Goal: Information Seeking & Learning: Learn about a topic

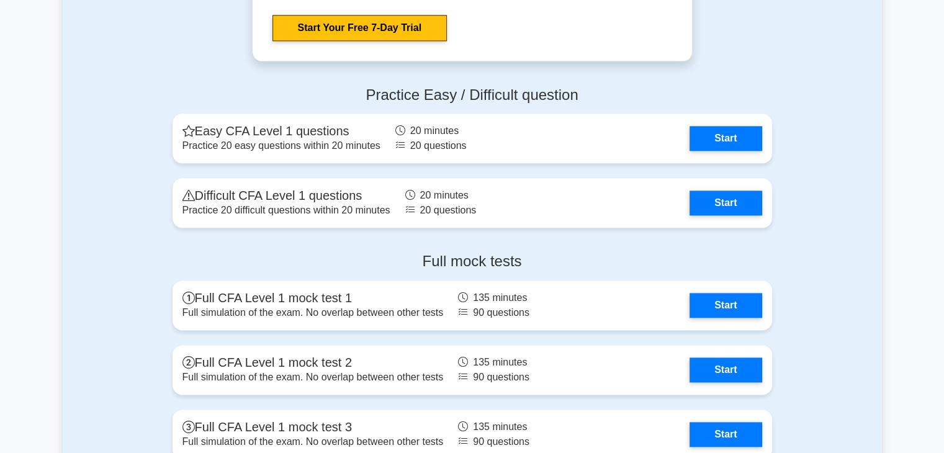
scroll to position [1529, 0]
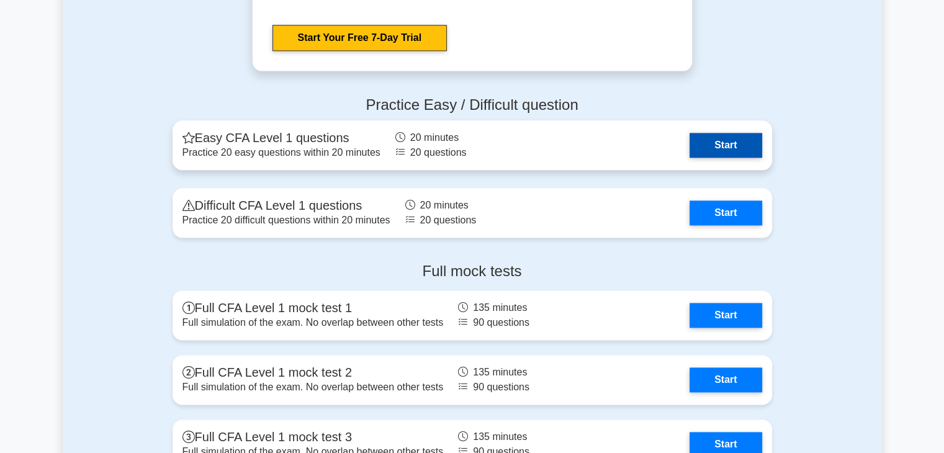
click at [716, 138] on link "Start" at bounding box center [726, 145] width 72 height 25
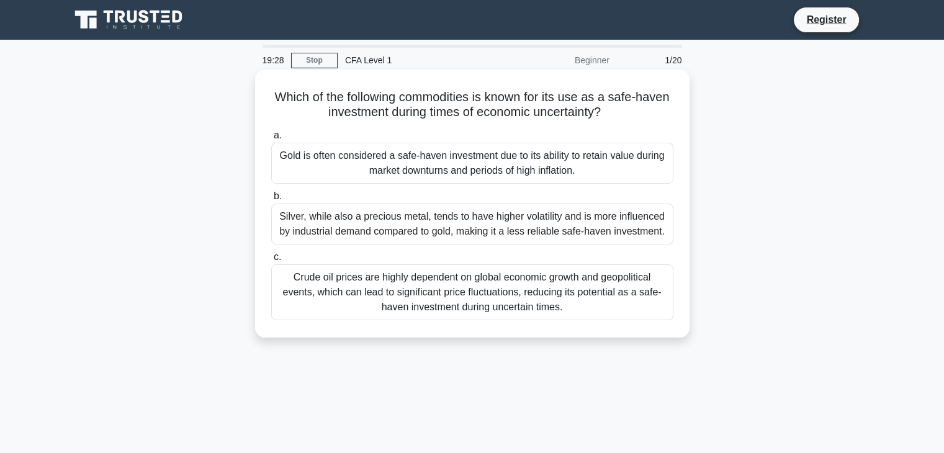
click at [422, 156] on div "Gold is often considered a safe-haven investment due to its ability to retain v…" at bounding box center [472, 163] width 402 height 41
click at [271, 140] on input "a. Gold is often considered a safe-haven investment due to its ability to retai…" at bounding box center [271, 136] width 0 height 8
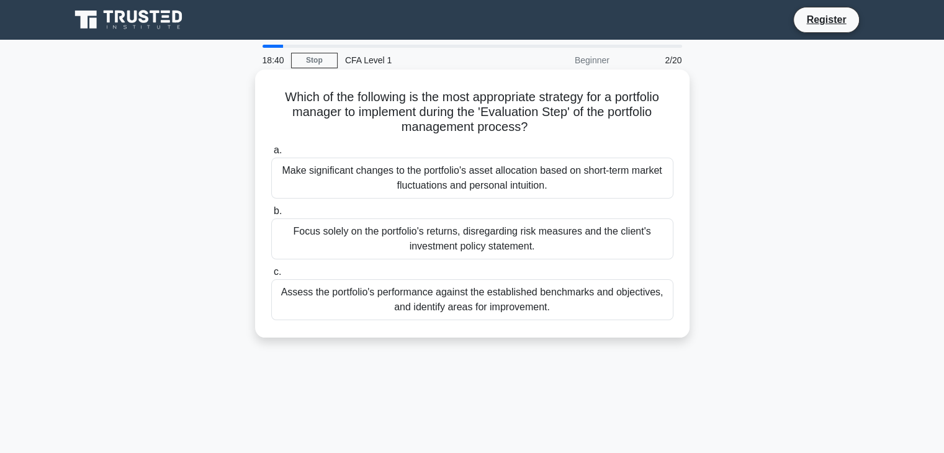
click at [346, 298] on div "Assess the portfolio's performance against the established benchmarks and objec…" at bounding box center [472, 299] width 402 height 41
click at [271, 276] on input "c. Assess the portfolio's performance against the established benchmarks and ob…" at bounding box center [271, 272] width 0 height 8
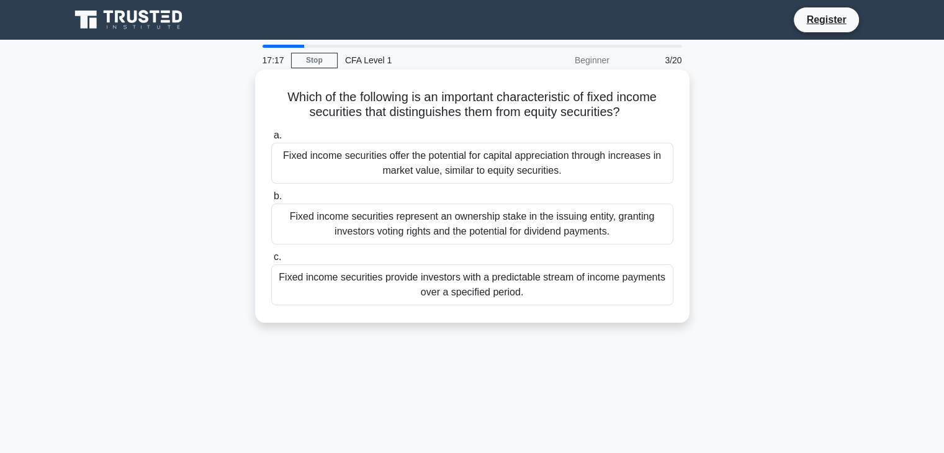
click at [385, 293] on div "Fixed income securities provide investors with a predictable stream of income p…" at bounding box center [472, 284] width 402 height 41
click at [271, 261] on input "c. Fixed income securities provide investors with a predictable stream of incom…" at bounding box center [271, 257] width 0 height 8
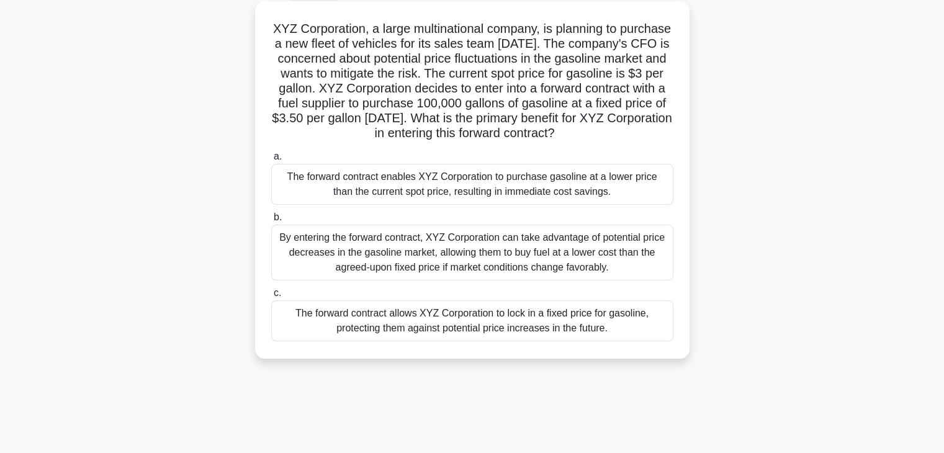
scroll to position [69, 0]
click at [530, 328] on div "The forward contract allows XYZ Corporation to lock in a fixed price for gasoli…" at bounding box center [472, 320] width 402 height 41
click at [271, 297] on input "c. The forward contract allows XYZ Corporation to lock in a fixed price for gas…" at bounding box center [271, 293] width 0 height 8
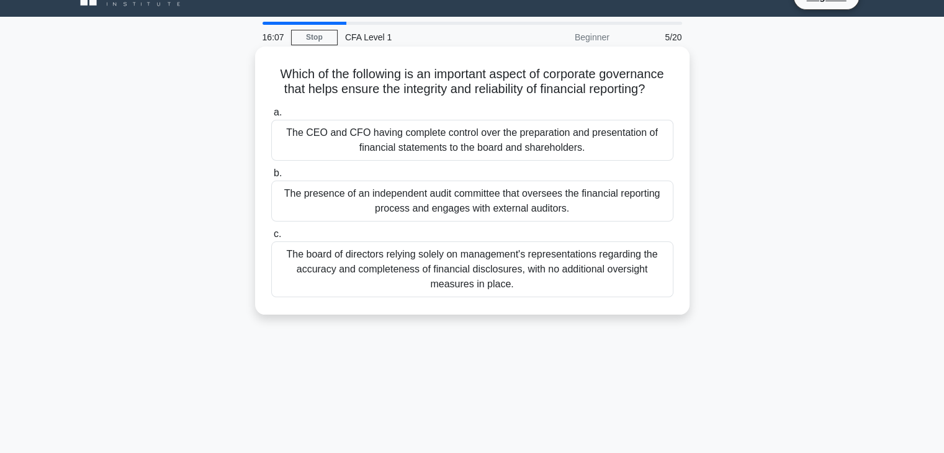
scroll to position [0, 0]
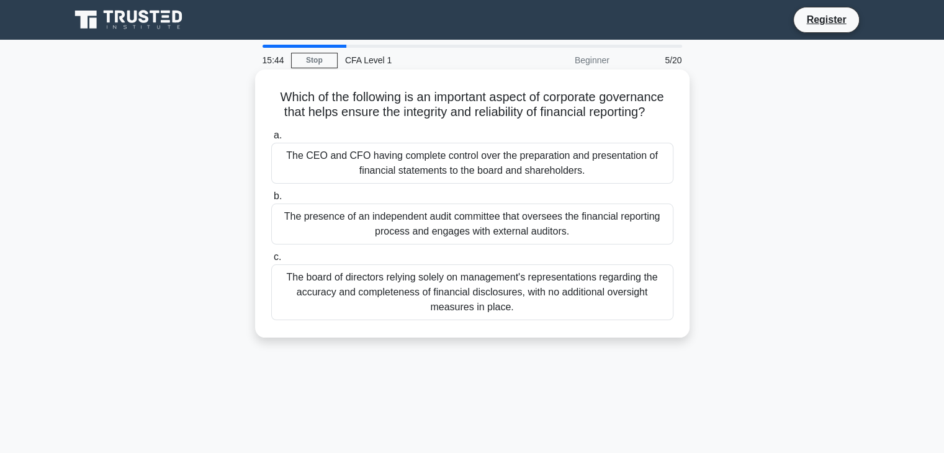
click at [329, 226] on div "The presence of an independent audit committee that oversees the financial repo…" at bounding box center [472, 224] width 402 height 41
click at [271, 201] on input "b. The presence of an independent audit committee that oversees the financial r…" at bounding box center [271, 196] width 0 height 8
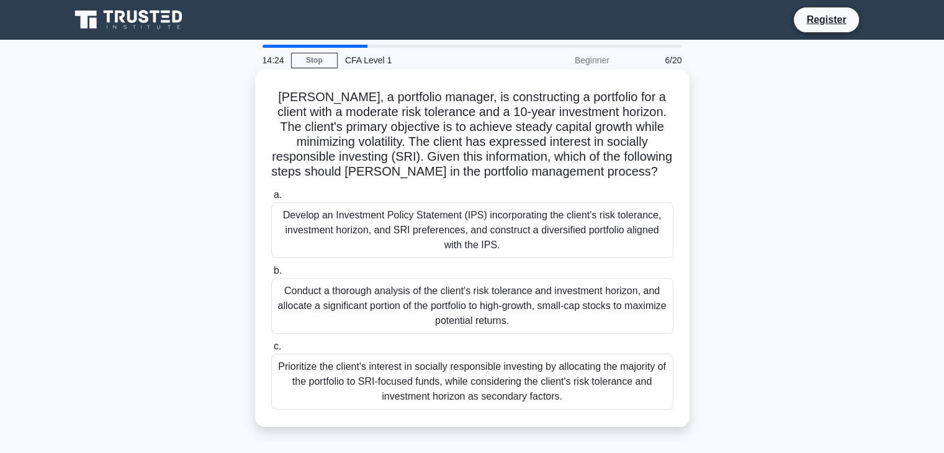
click at [413, 241] on div "Develop an Investment Policy Statement (IPS) incorporating the client's risk to…" at bounding box center [472, 230] width 402 height 56
click at [271, 199] on input "a. Develop an Investment Policy Statement (IPS) incorporating the client's risk…" at bounding box center [271, 195] width 0 height 8
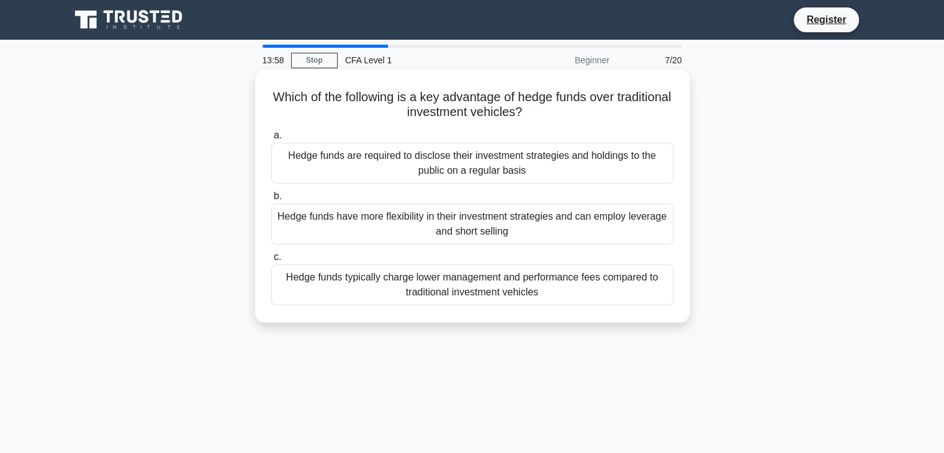
click at [474, 237] on div "Hedge funds have more flexibility in their investment strategies and can employ…" at bounding box center [472, 224] width 402 height 41
click at [271, 201] on input "b. Hedge funds have more flexibility in their investment strategies and can emp…" at bounding box center [271, 196] width 0 height 8
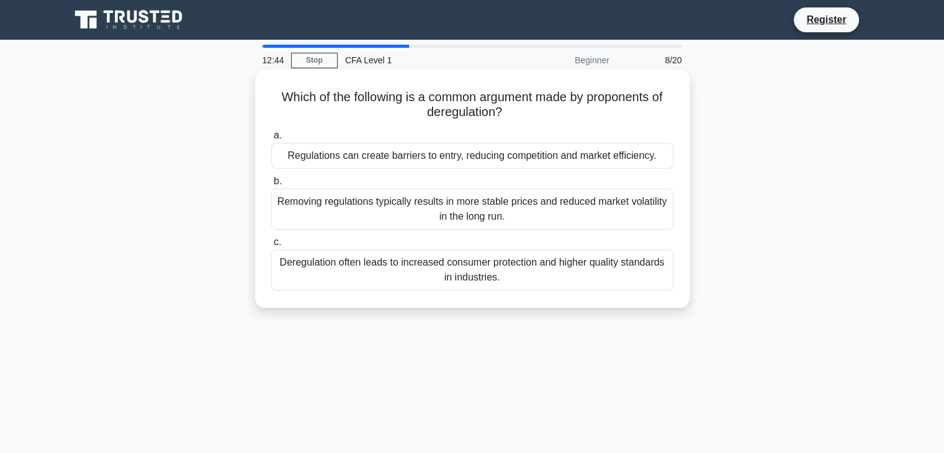
click at [358, 276] on div "Deregulation often leads to increased consumer protection and higher quality st…" at bounding box center [472, 270] width 402 height 41
click at [271, 246] on input "c. Deregulation often leads to increased consumer protection and higher quality…" at bounding box center [271, 242] width 0 height 8
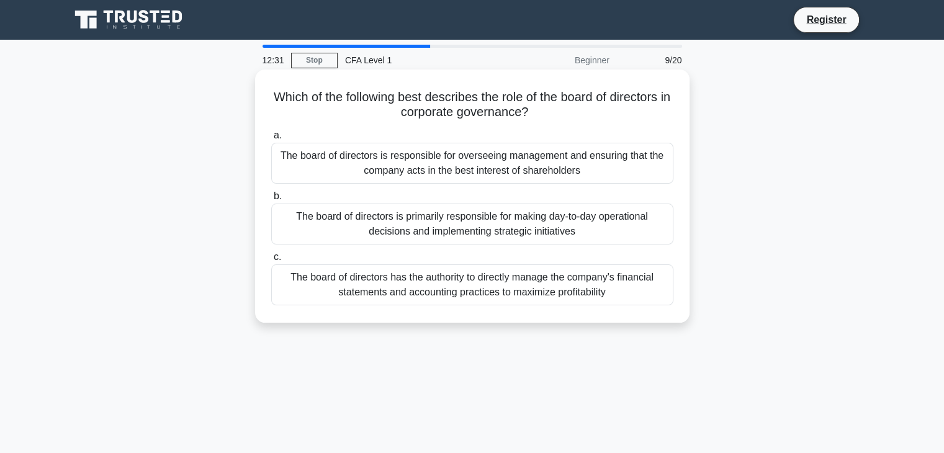
click at [377, 157] on div "The board of directors is responsible for overseeing management and ensuring th…" at bounding box center [472, 163] width 402 height 41
click at [271, 140] on input "a. The board of directors is responsible for overseeing management and ensuring…" at bounding box center [271, 136] width 0 height 8
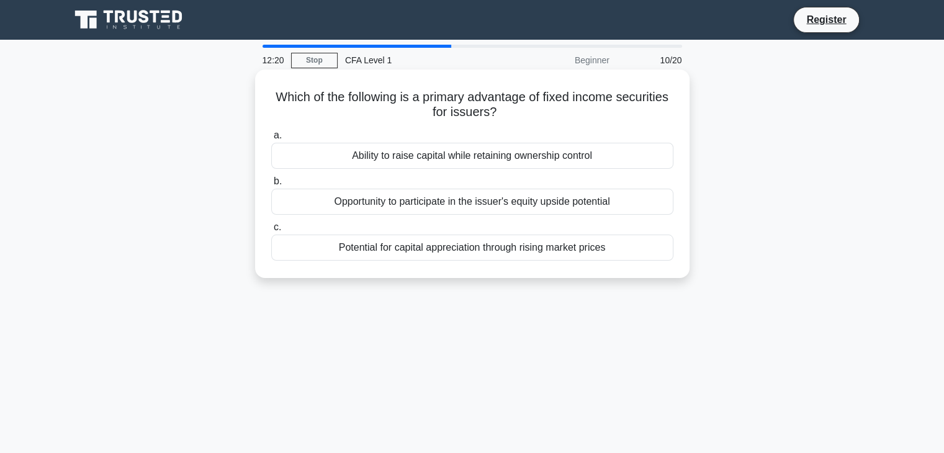
click at [492, 129] on label "a. Ability to raise capital while retaining ownership control" at bounding box center [472, 148] width 402 height 41
click at [271, 132] on input "a. Ability to raise capital while retaining ownership control" at bounding box center [271, 136] width 0 height 8
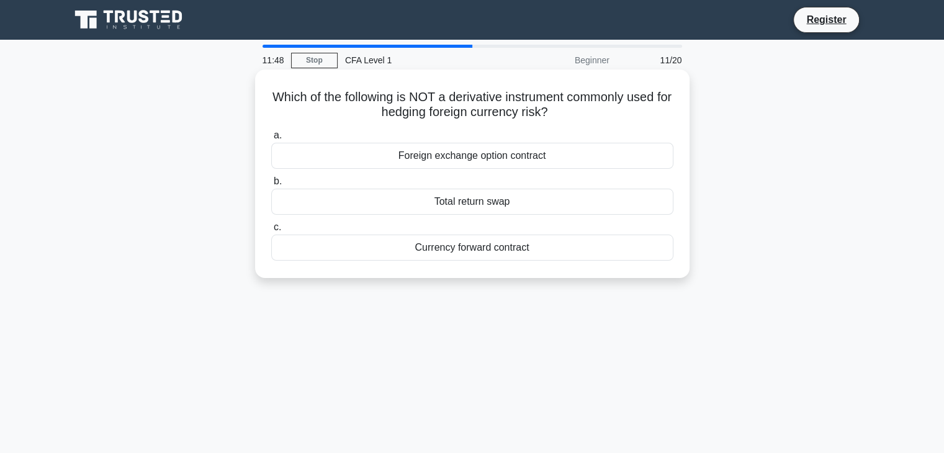
click at [457, 202] on div "Total return swap" at bounding box center [472, 202] width 402 height 26
click at [271, 186] on input "b. Total return swap" at bounding box center [271, 182] width 0 height 8
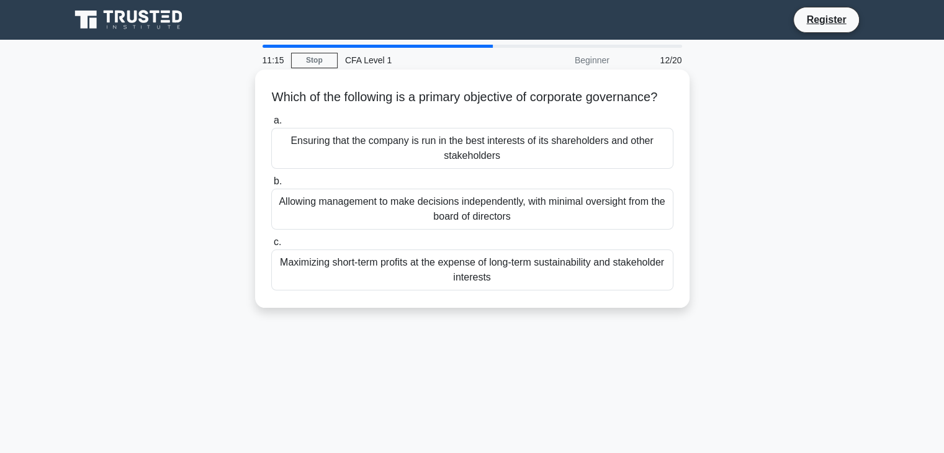
click at [416, 159] on div "Ensuring that the company is run in the best interests of its shareholders and …" at bounding box center [472, 148] width 402 height 41
click at [271, 125] on input "a. Ensuring that the company is run in the best interests of its shareholders a…" at bounding box center [271, 121] width 0 height 8
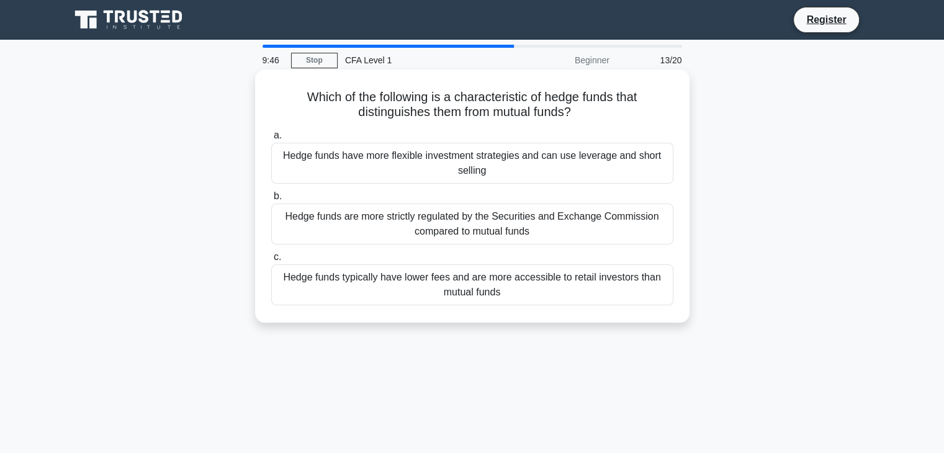
click at [487, 235] on div "Hedge funds are more strictly regulated by the Securities and Exchange Commissi…" at bounding box center [472, 224] width 402 height 41
click at [271, 201] on input "b. Hedge funds are more strictly regulated by the Securities and Exchange Commi…" at bounding box center [271, 196] width 0 height 8
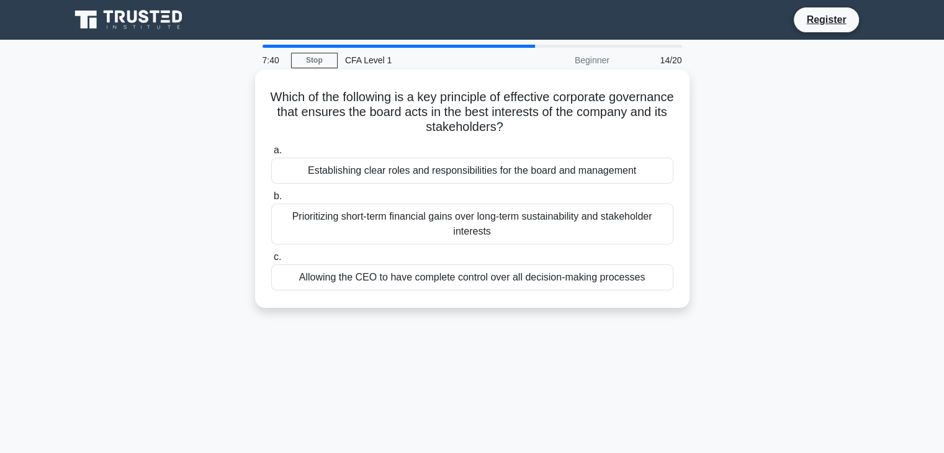
click at [336, 172] on div "Establishing clear roles and responsibilities for the board and management" at bounding box center [472, 171] width 402 height 26
click at [271, 155] on input "a. Establishing clear roles and responsibilities for the board and management" at bounding box center [271, 151] width 0 height 8
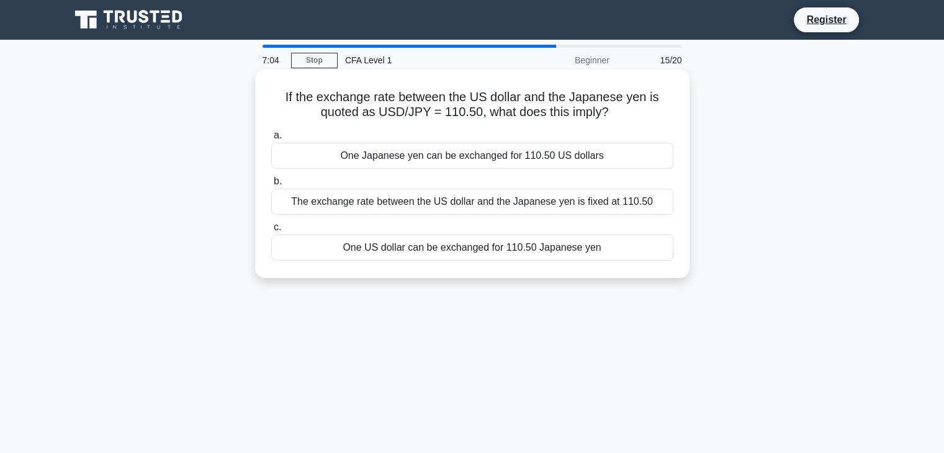
click at [504, 158] on div "One Japanese yen can be exchanged for 110.50 US dollars" at bounding box center [472, 156] width 402 height 26
click at [271, 140] on input "a. One Japanese yen can be exchanged for 110.50 US dollars" at bounding box center [271, 136] width 0 height 8
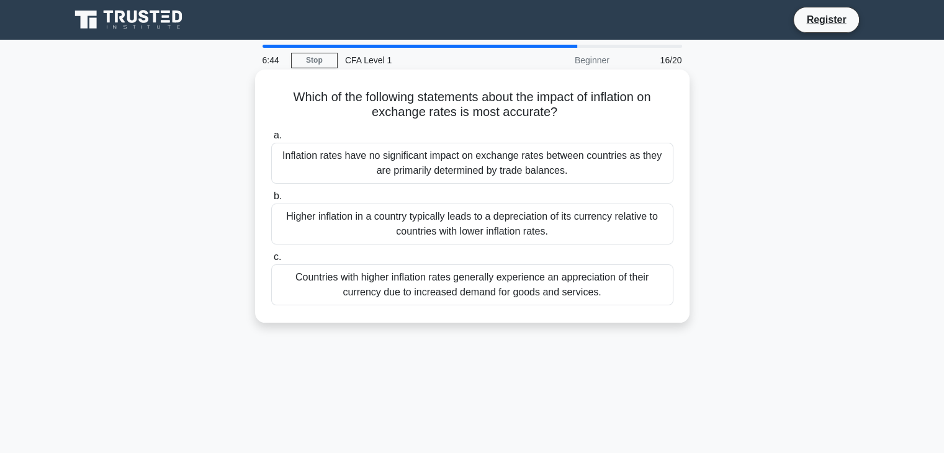
click at [458, 223] on div "Higher inflation in a country typically leads to a depreciation of its currency…" at bounding box center [472, 224] width 402 height 41
click at [271, 201] on input "b. Higher inflation in a country typically leads to a depreciation of its curre…" at bounding box center [271, 196] width 0 height 8
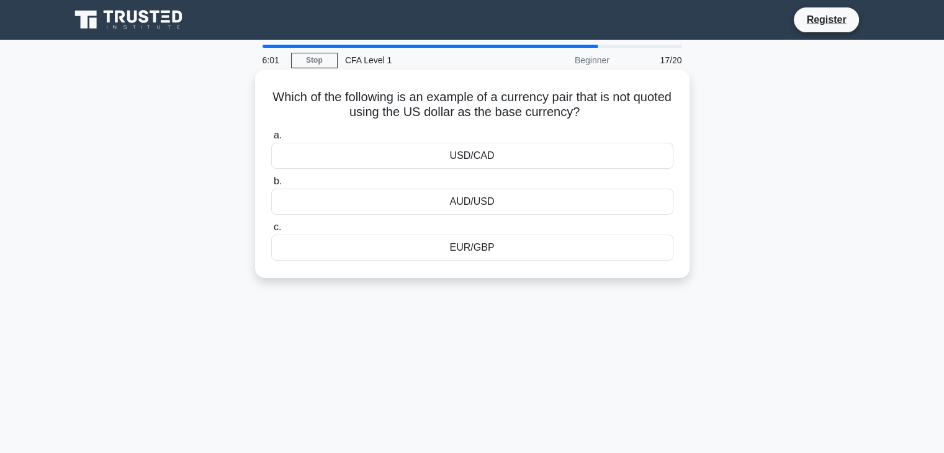
click at [477, 158] on div "USD/CAD" at bounding box center [472, 156] width 402 height 26
click at [271, 140] on input "a. USD/CAD" at bounding box center [271, 136] width 0 height 8
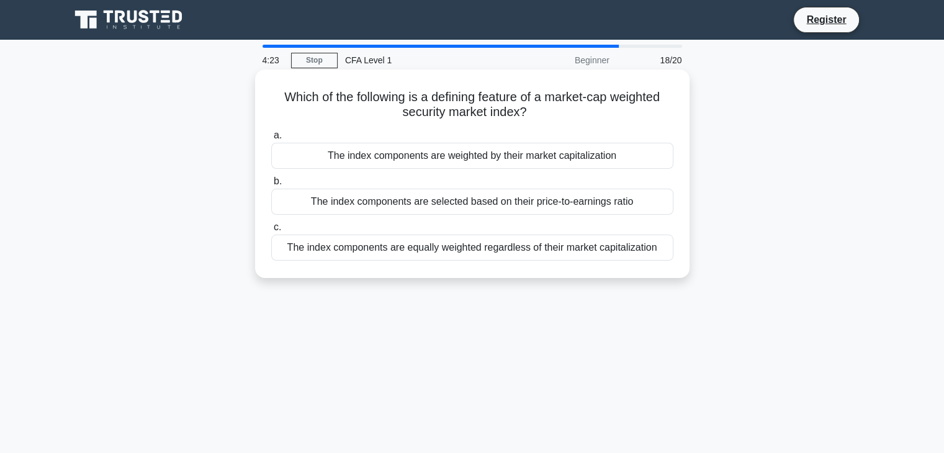
click at [492, 159] on div "The index components are weighted by their market capitalization" at bounding box center [472, 156] width 402 height 26
click at [271, 140] on input "a. The index components are weighted by their market capitalization" at bounding box center [271, 136] width 0 height 8
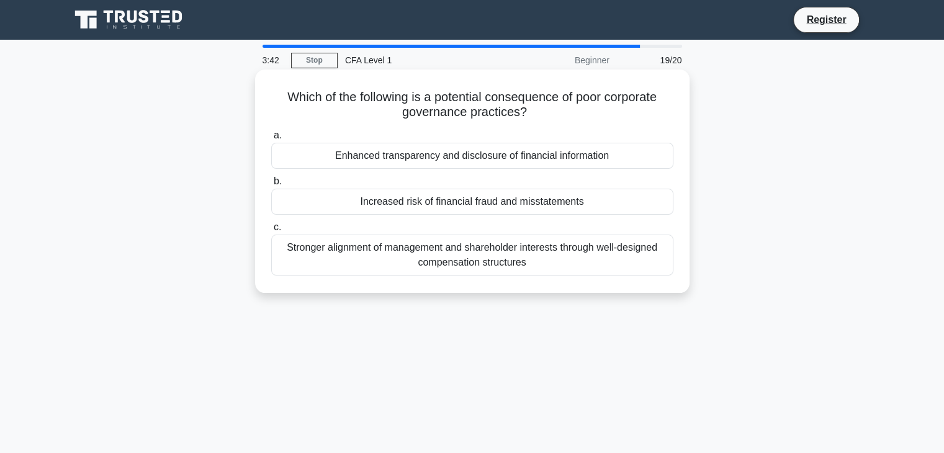
click at [466, 201] on div "Increased risk of financial fraud and misstatements" at bounding box center [472, 202] width 402 height 26
click at [271, 186] on input "b. Increased risk of financial fraud and misstatements" at bounding box center [271, 182] width 0 height 8
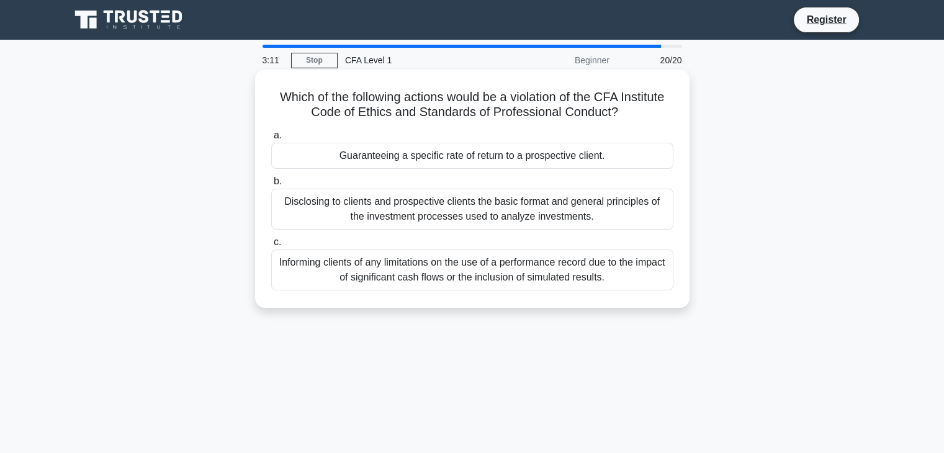
click at [499, 162] on div "Guaranteeing a specific rate of return to a prospective client." at bounding box center [472, 156] width 402 height 26
click at [271, 140] on input "a. Guaranteeing a specific rate of return to a prospective client." at bounding box center [271, 136] width 0 height 8
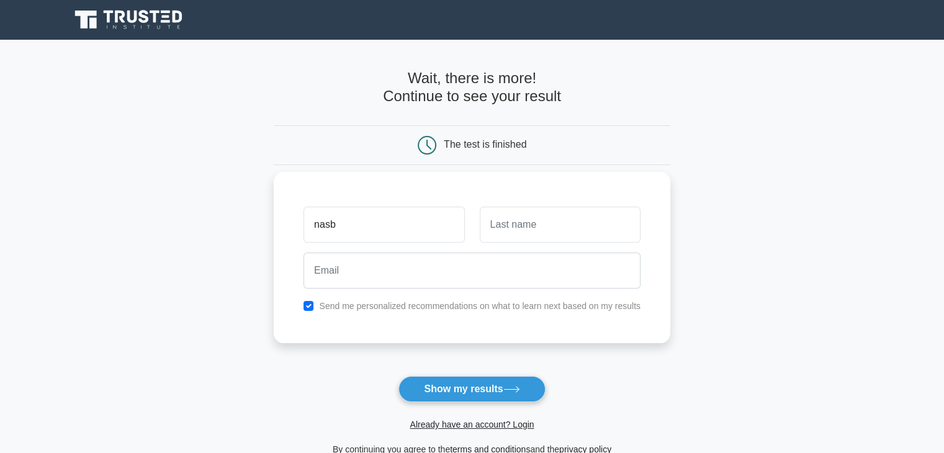
type input "nasb"
click at [524, 219] on input "text" at bounding box center [560, 225] width 161 height 36
type input "yuadh"
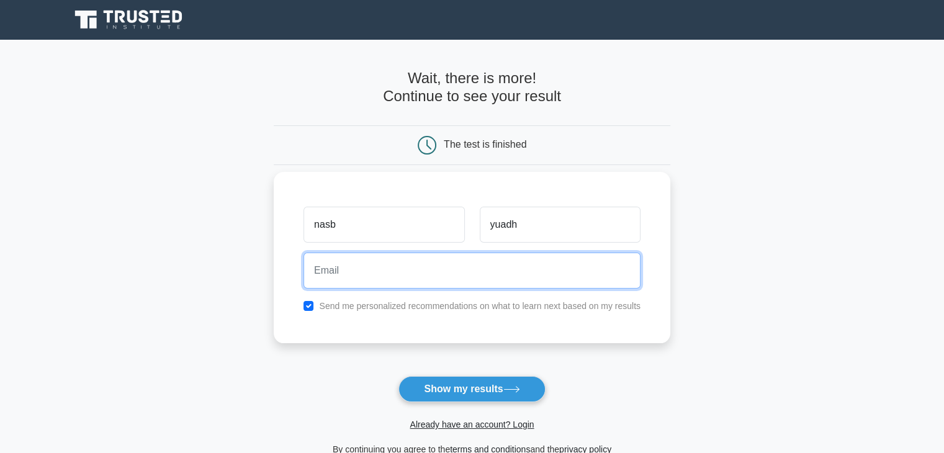
click at [407, 276] on input "email" at bounding box center [472, 271] width 337 height 36
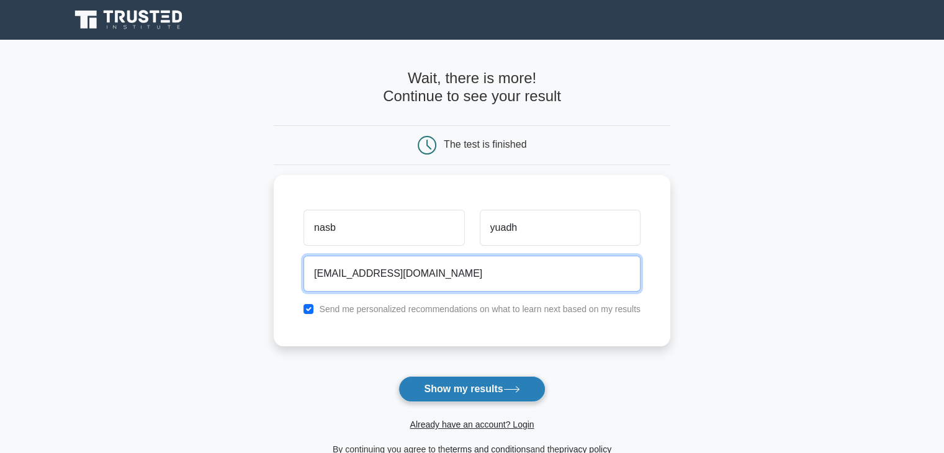
type input "ngaba451@gmail.com"
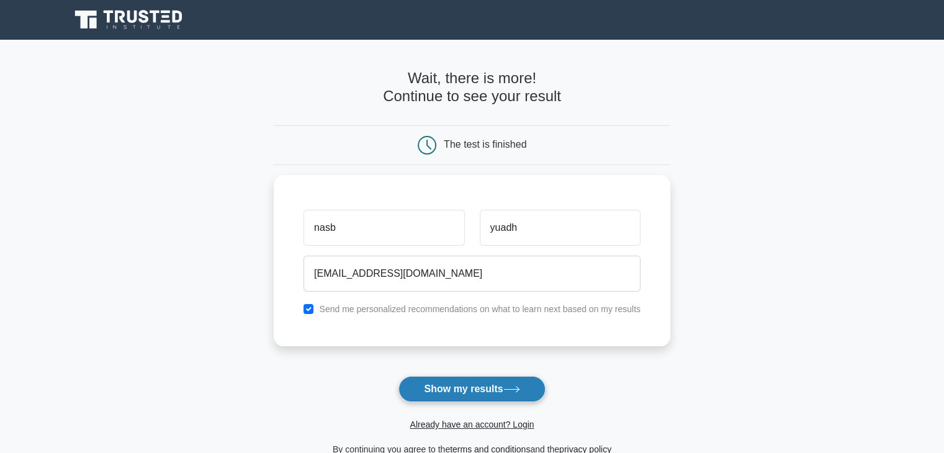
click at [506, 394] on button "Show my results" at bounding box center [472, 389] width 147 height 26
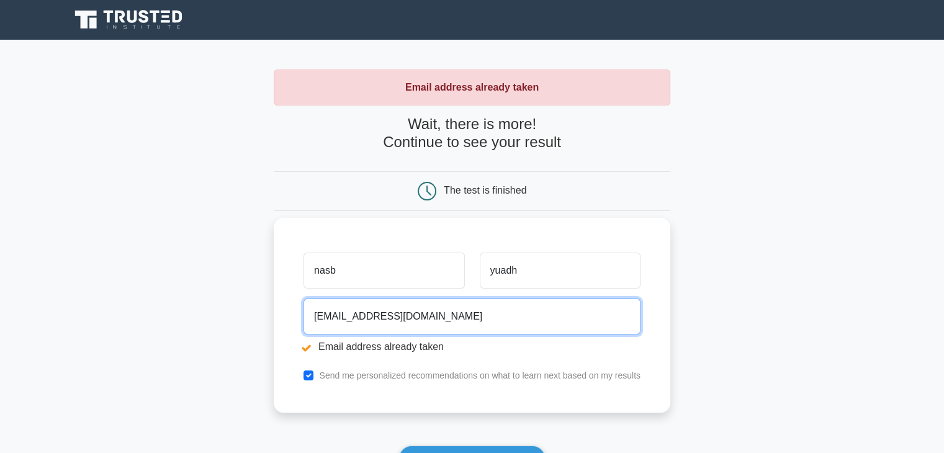
click at [431, 317] on input "ngaba451@gmail.com" at bounding box center [472, 317] width 337 height 36
type input "n"
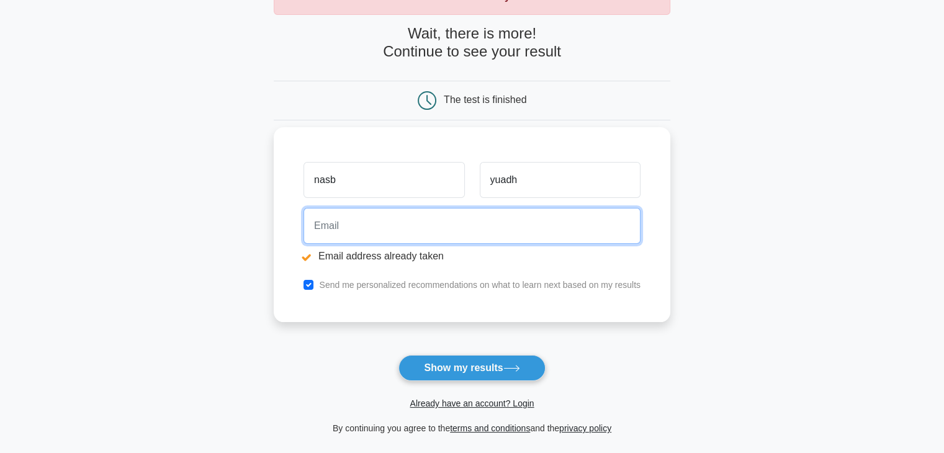
scroll to position [79, 0]
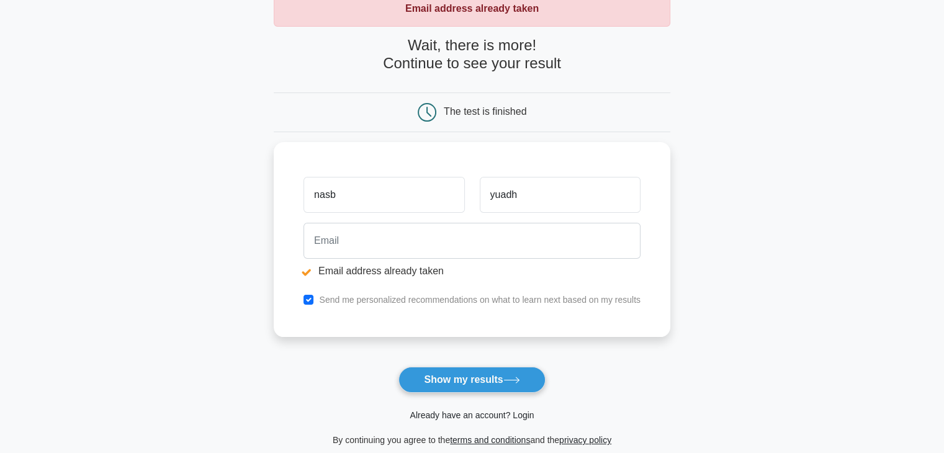
click at [469, 417] on link "Already have an account? Login" at bounding box center [472, 415] width 124 height 10
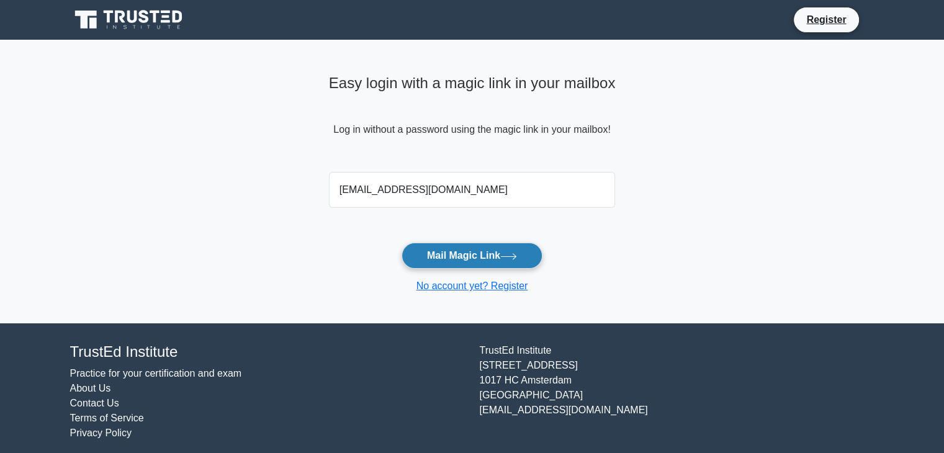
type input "ngaba451@gmail.com"
click at [490, 256] on button "Mail Magic Link" at bounding box center [472, 256] width 141 height 26
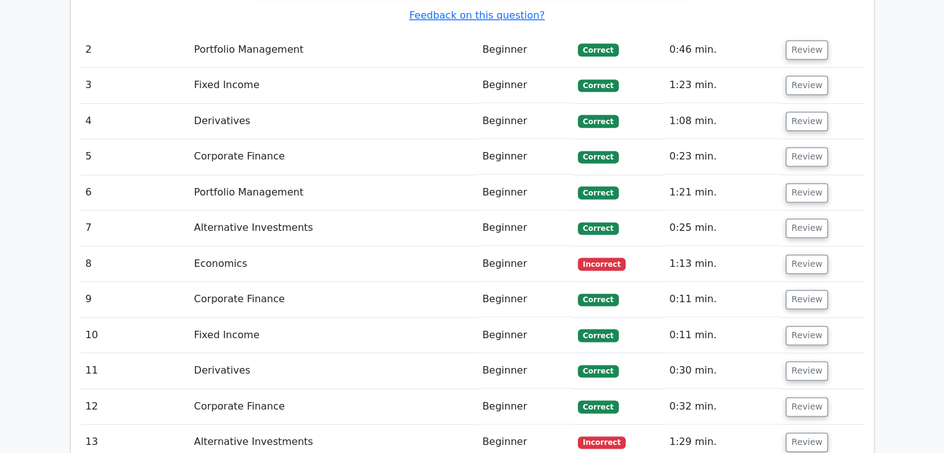
scroll to position [1624, 0]
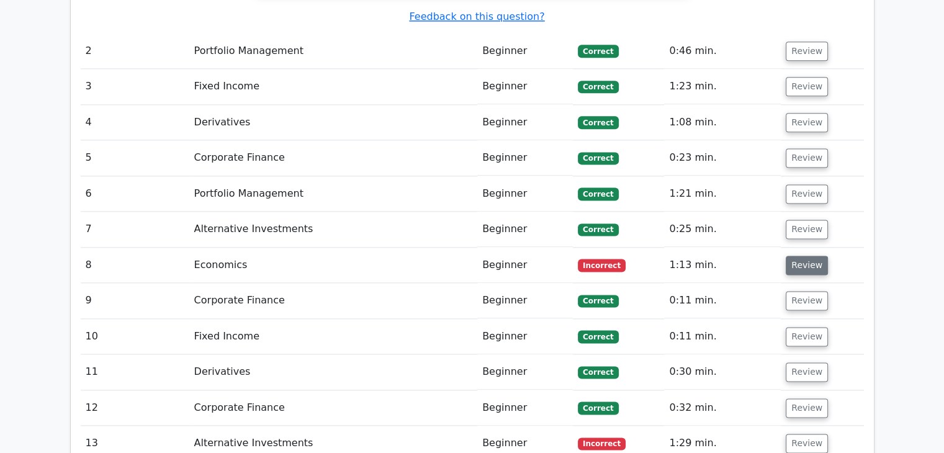
click at [793, 256] on button "Review" at bounding box center [807, 265] width 42 height 19
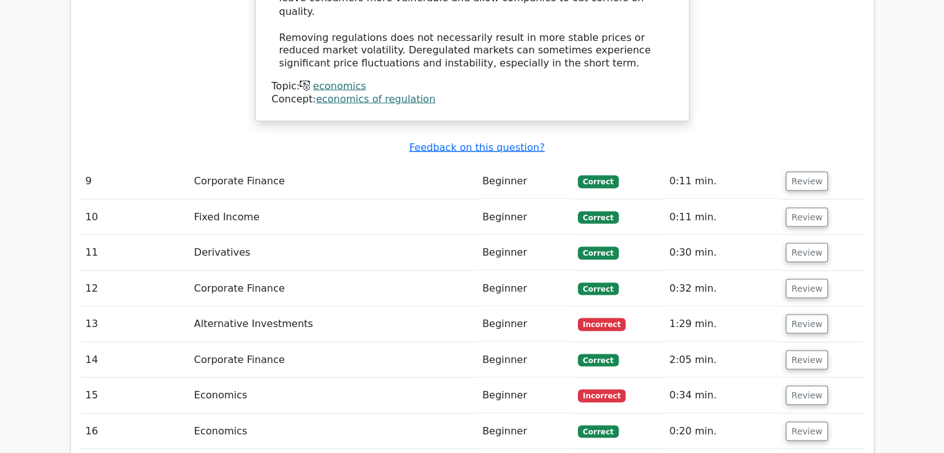
scroll to position [2349, 0]
click at [795, 314] on button "Review" at bounding box center [807, 323] width 42 height 19
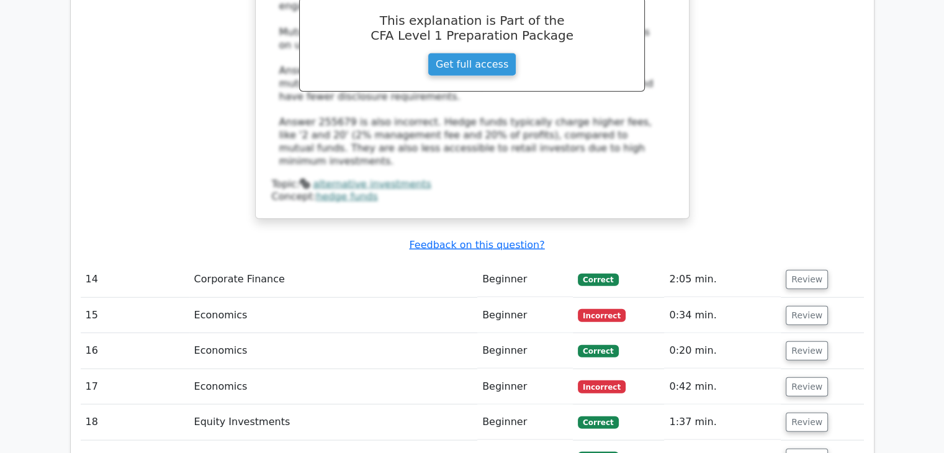
scroll to position [2984, 0]
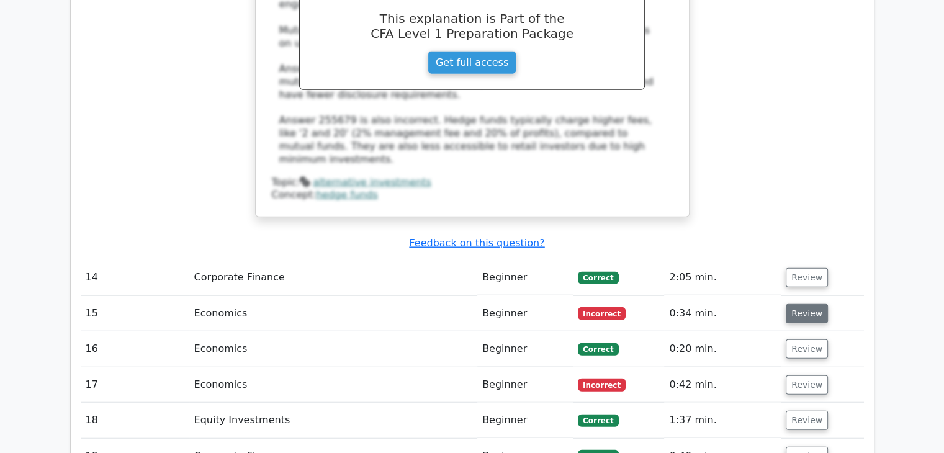
click at [819, 304] on button "Review" at bounding box center [807, 313] width 42 height 19
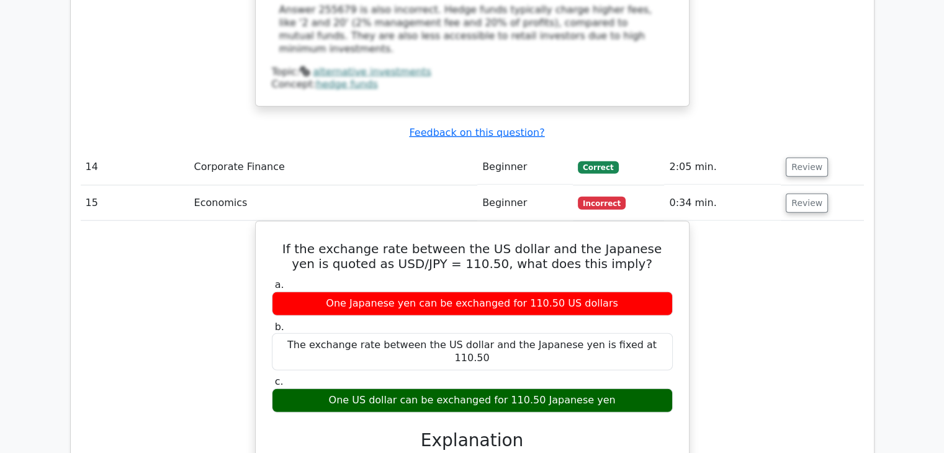
scroll to position [3096, 0]
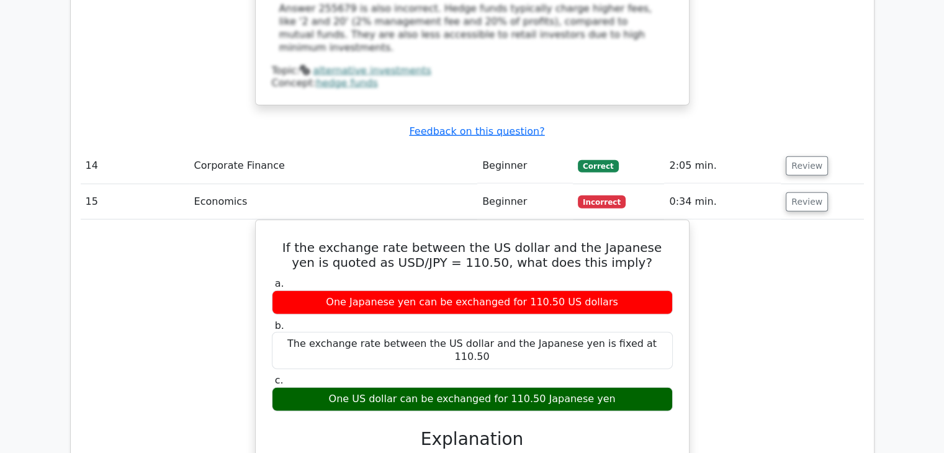
click at [730, 220] on div "If the exchange rate between the US dollar and the Japanese yen is quoted as US…" at bounding box center [473, 442] width 784 height 444
click at [797, 192] on button "Review" at bounding box center [807, 201] width 42 height 19
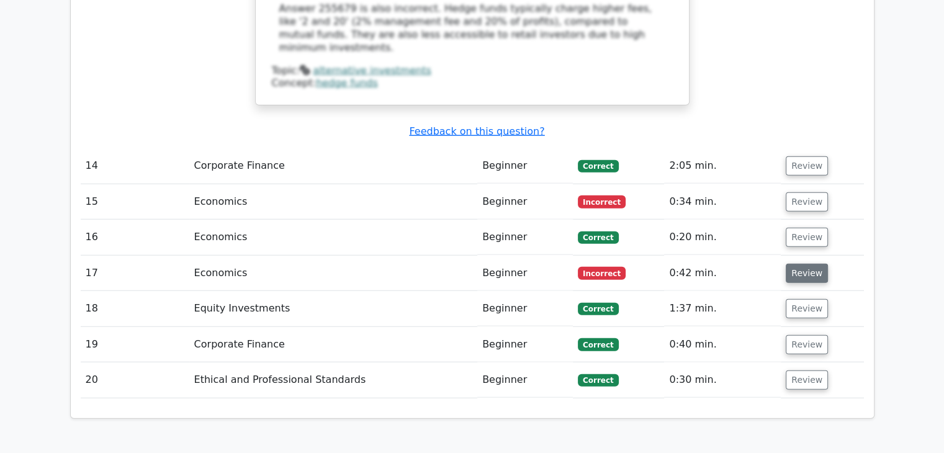
click at [795, 264] on button "Review" at bounding box center [807, 273] width 42 height 19
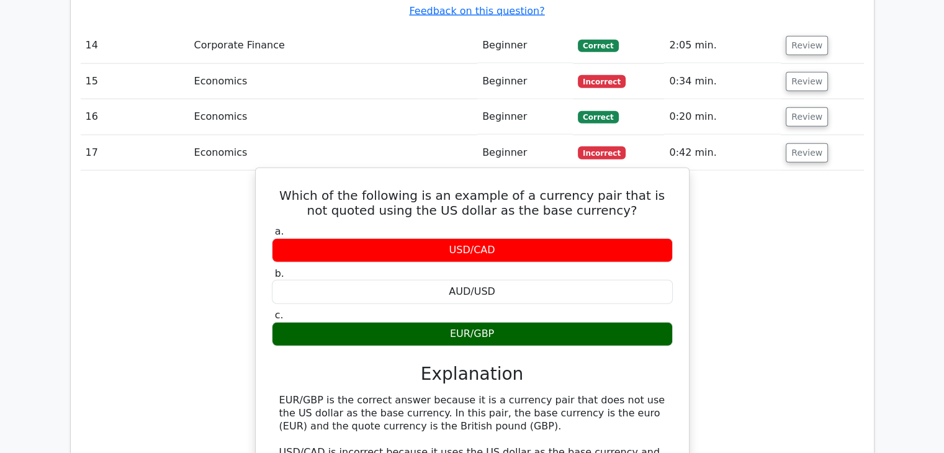
scroll to position [3221, 0]
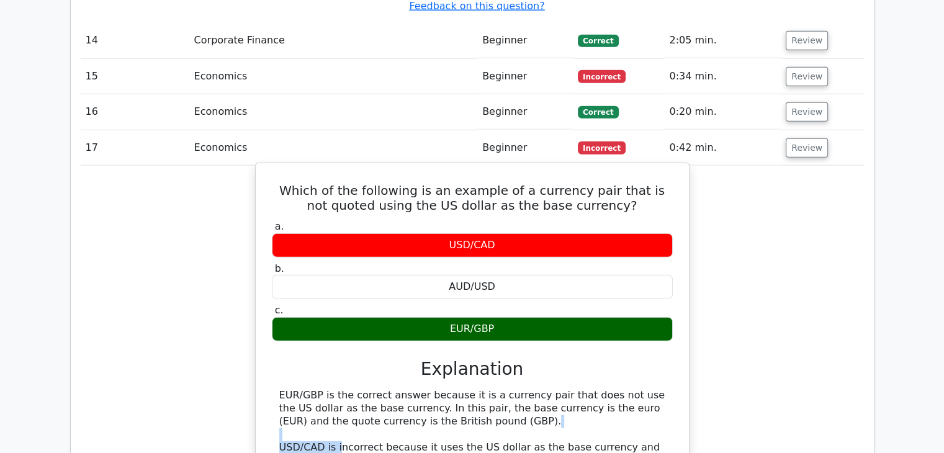
drag, startPoint x: 338, startPoint y: 323, endPoint x: 598, endPoint y: 321, distance: 260.8
click at [598, 389] on div "EUR/GBP is the correct answer because it is a currency pair that does not use t…" at bounding box center [472, 447] width 386 height 116
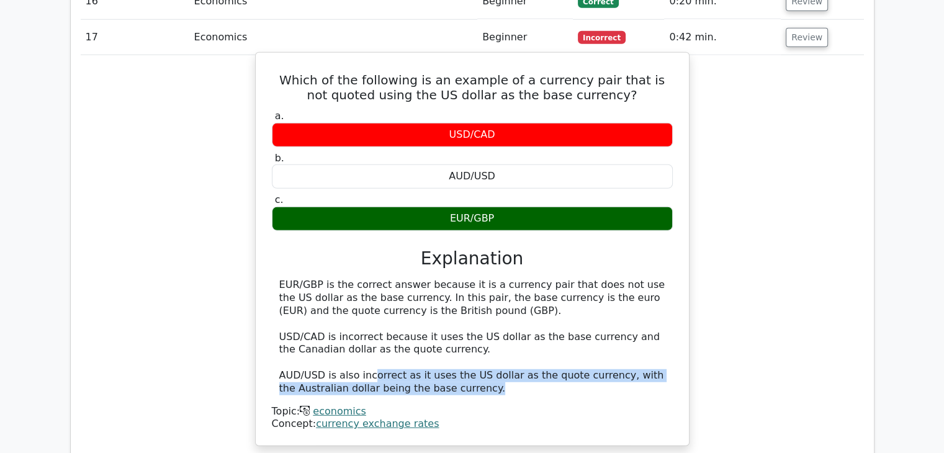
drag, startPoint x: 366, startPoint y: 256, endPoint x: 533, endPoint y: 271, distance: 168.3
click at [533, 279] on div "EUR/GBP is the correct answer because it is a currency pair that does not use t…" at bounding box center [472, 337] width 386 height 116
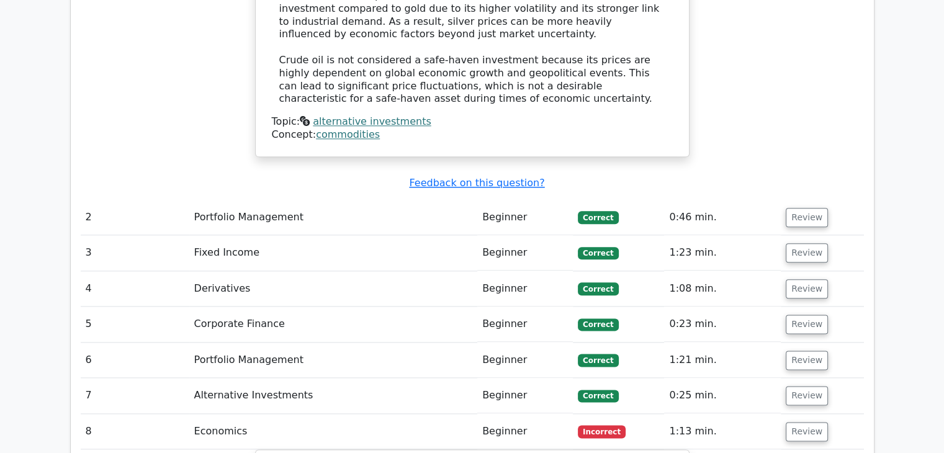
scroll to position [1348, 0]
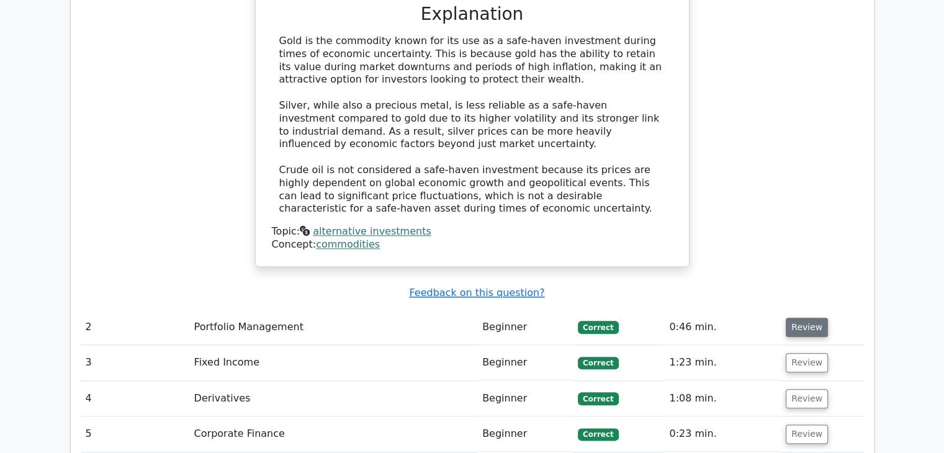
click at [805, 318] on button "Review" at bounding box center [807, 327] width 42 height 19
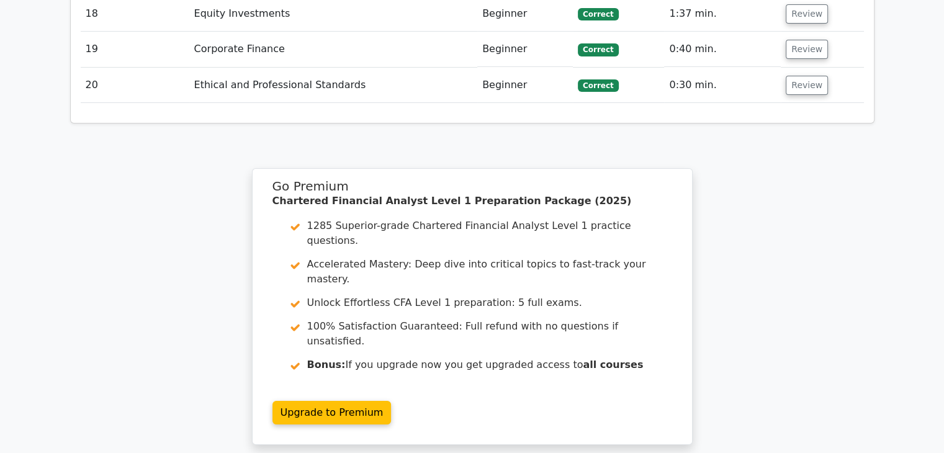
scroll to position [4520, 0]
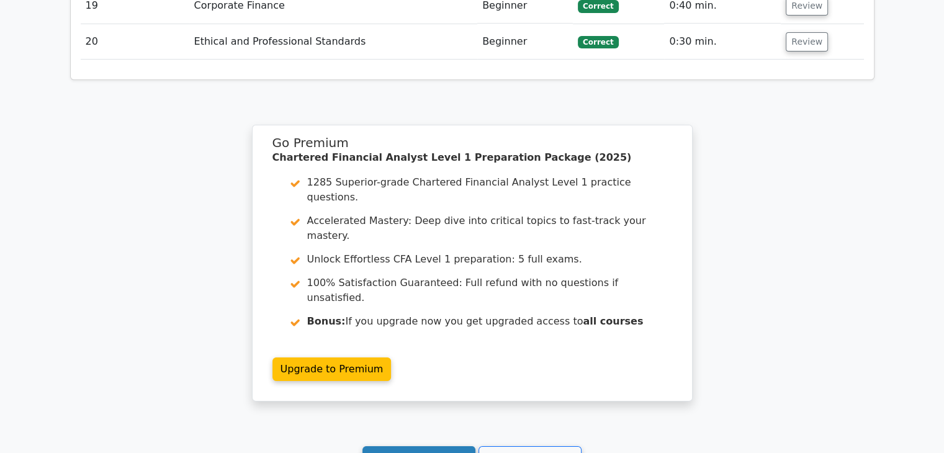
click at [464, 446] on link "Continue practicing" at bounding box center [420, 458] width 114 height 24
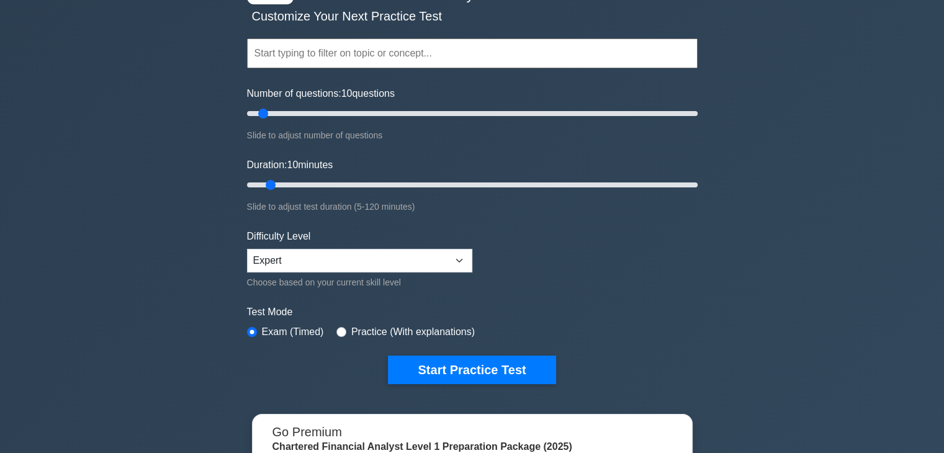
scroll to position [4, 0]
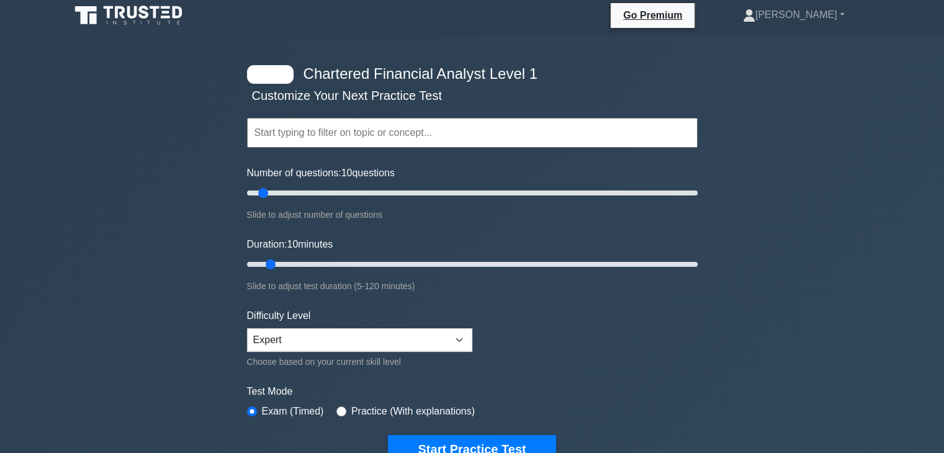
click at [628, 138] on input "text" at bounding box center [472, 133] width 451 height 30
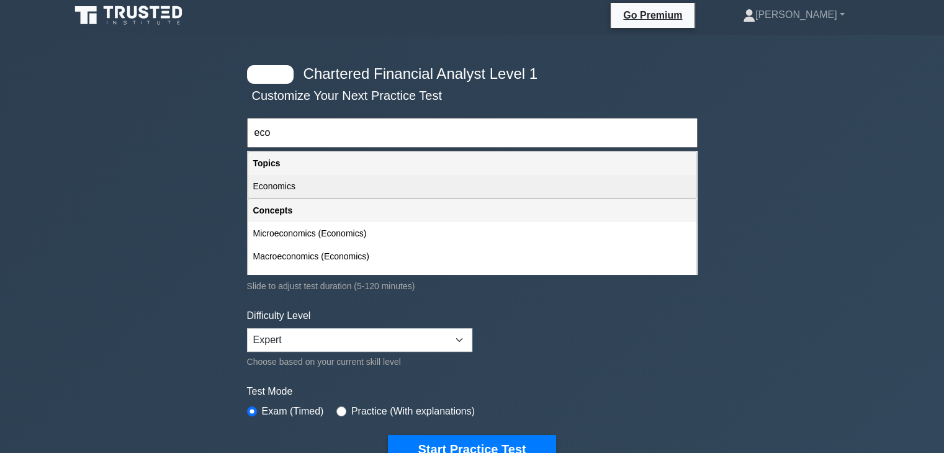
click at [307, 185] on div "Economics" at bounding box center [472, 186] width 448 height 23
type input "Economics"
type input "30"
click at [307, 186] on input "Number of questions: 10 questions" at bounding box center [472, 193] width 451 height 15
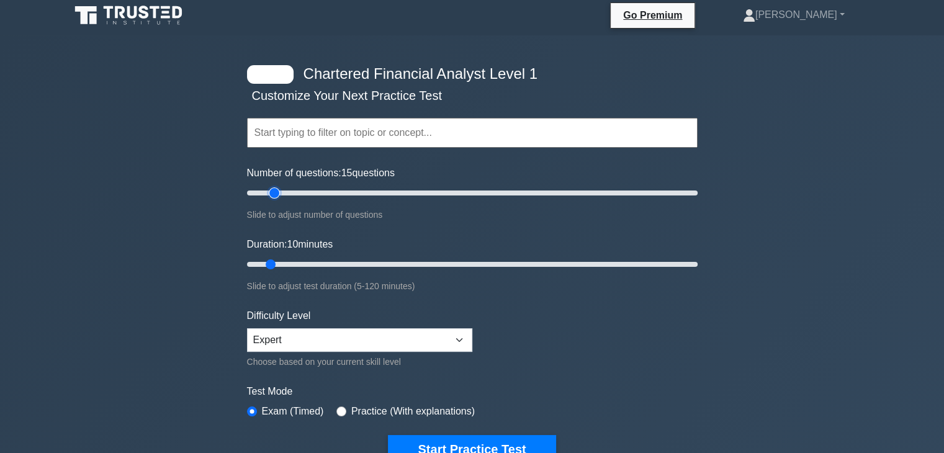
type input "15"
click at [269, 192] on input "Number of questions: 15 questions" at bounding box center [472, 193] width 451 height 15
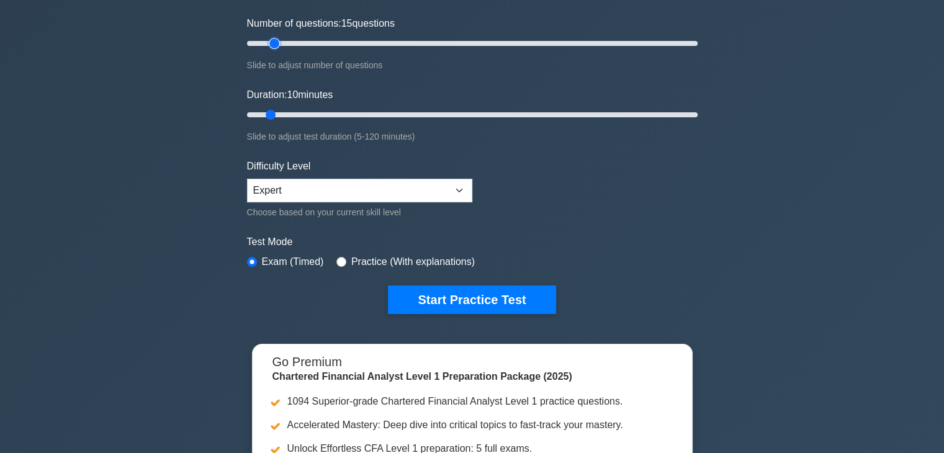
scroll to position [158, 0]
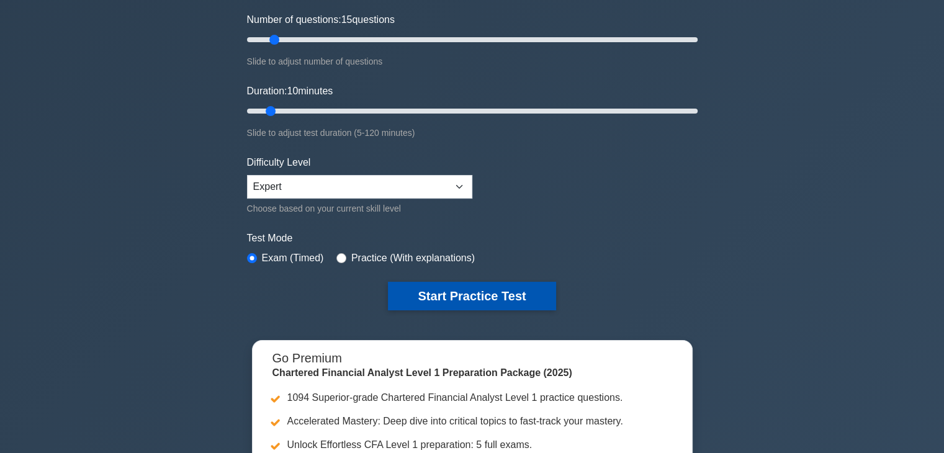
click at [473, 294] on button "Start Practice Test" at bounding box center [472, 296] width 168 height 29
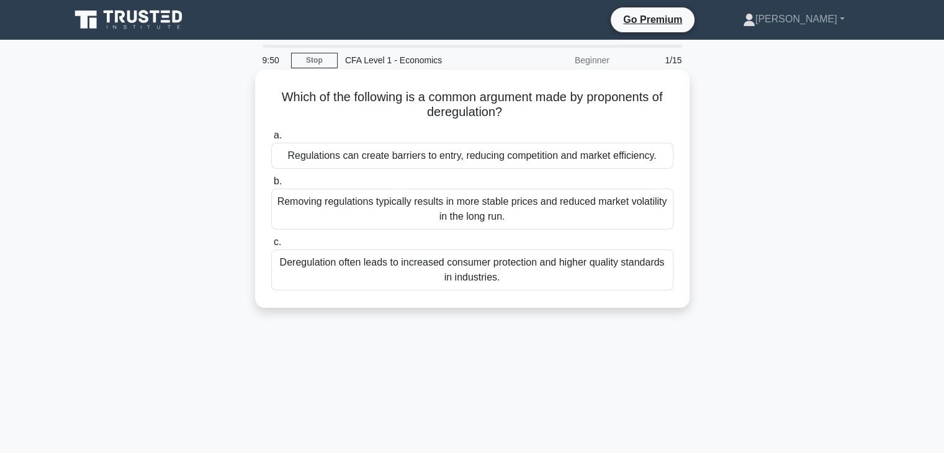
click at [450, 155] on div "Regulations can create barriers to entry, reducing competition and market effic…" at bounding box center [472, 156] width 402 height 26
click at [271, 140] on input "a. Regulations can create barriers to entry, reducing competition and market ef…" at bounding box center [271, 136] width 0 height 8
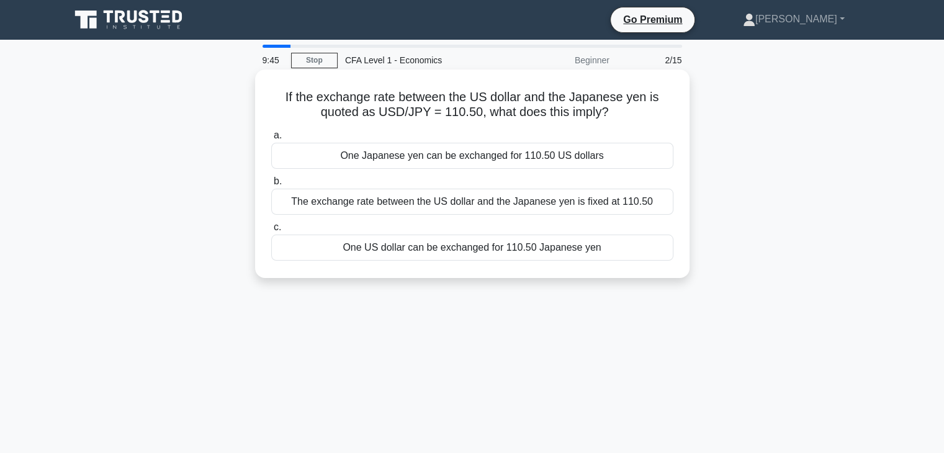
click at [472, 249] on div "One US dollar can be exchanged for 110.50 Japanese yen" at bounding box center [472, 248] width 402 height 26
click at [271, 232] on input "c. One US dollar can be exchanged for 110.50 Japanese yen" at bounding box center [271, 228] width 0 height 8
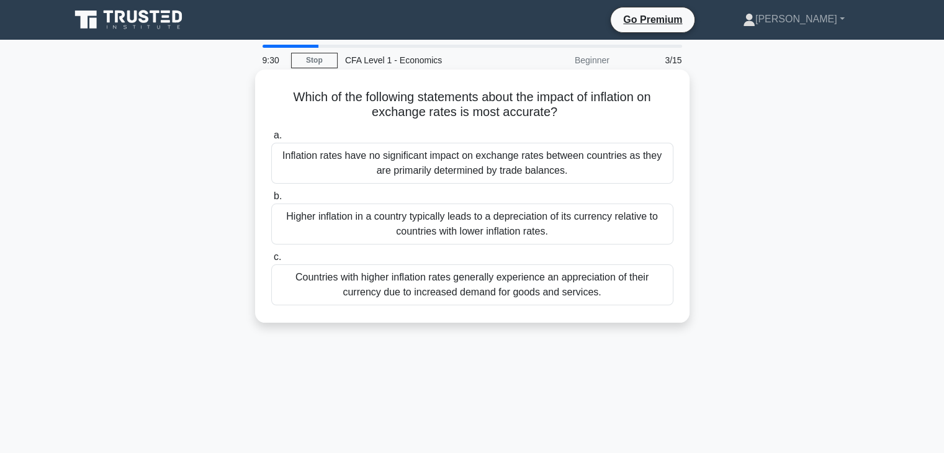
click at [445, 223] on div "Higher inflation in a country typically leads to a depreciation of its currency…" at bounding box center [472, 224] width 402 height 41
click at [271, 201] on input "b. Higher inflation in a country typically leads to a depreciation of its curre…" at bounding box center [271, 196] width 0 height 8
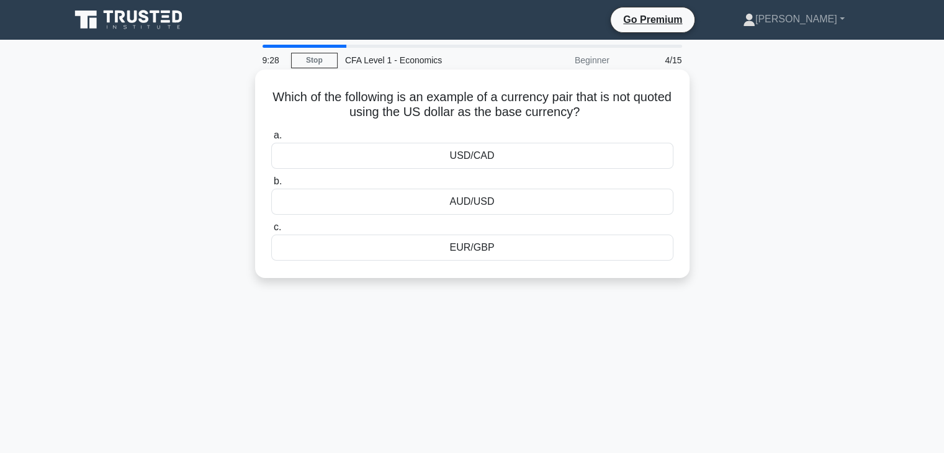
click at [484, 248] on div "EUR/GBP" at bounding box center [472, 248] width 402 height 26
click at [271, 232] on input "c. EUR/GBP" at bounding box center [271, 228] width 0 height 8
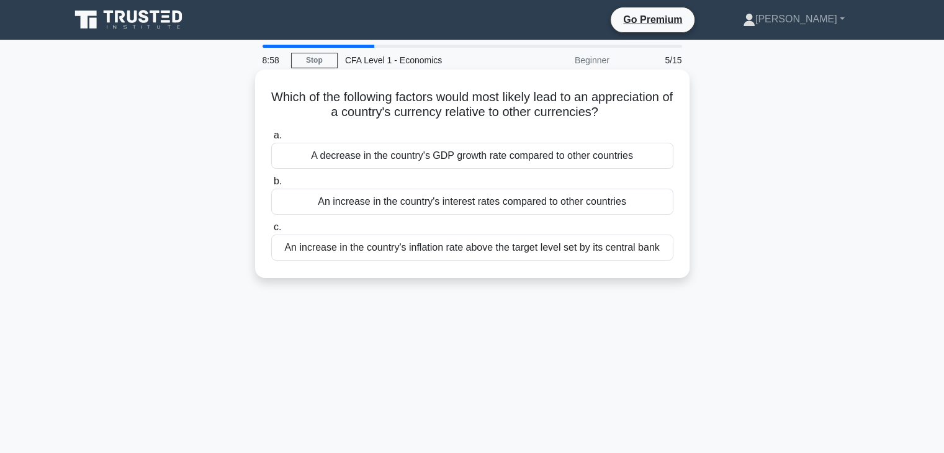
click at [447, 199] on div "An increase in the country's interest rates compared to other countries" at bounding box center [472, 202] width 402 height 26
click at [271, 186] on input "b. An increase in the country's interest rates compared to other countries" at bounding box center [271, 182] width 0 height 8
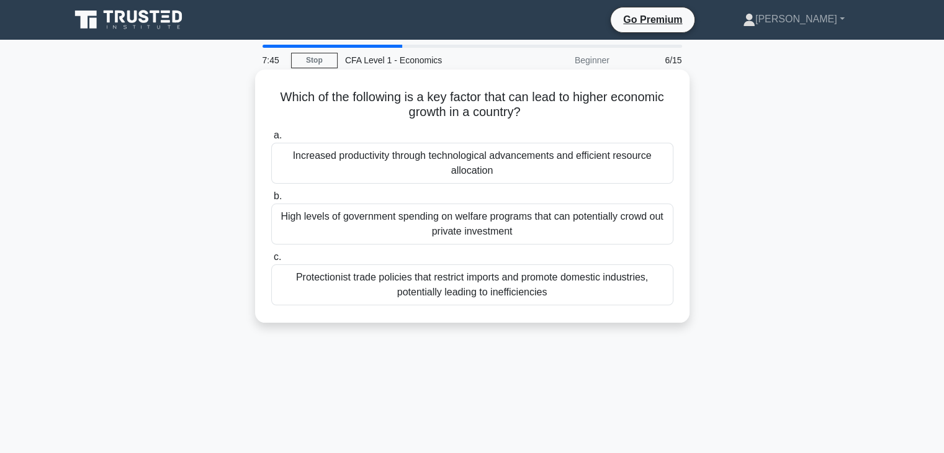
click at [498, 166] on div "Increased productivity through technological advancements and efficient resourc…" at bounding box center [472, 163] width 402 height 41
click at [271, 140] on input "a. Increased productivity through technological advancements and efficient reso…" at bounding box center [271, 136] width 0 height 8
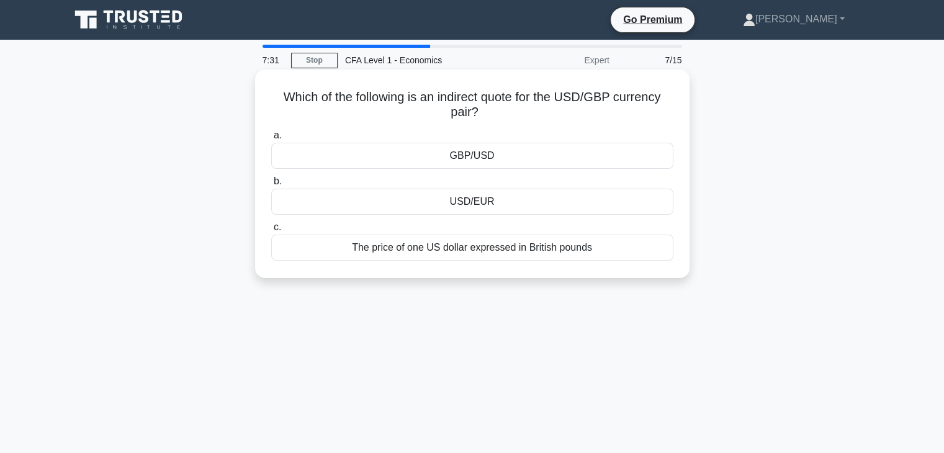
click at [397, 250] on div "The price of one US dollar expressed in British pounds" at bounding box center [472, 248] width 402 height 26
click at [271, 232] on input "c. The price of one US dollar expressed in British pounds" at bounding box center [271, 228] width 0 height 8
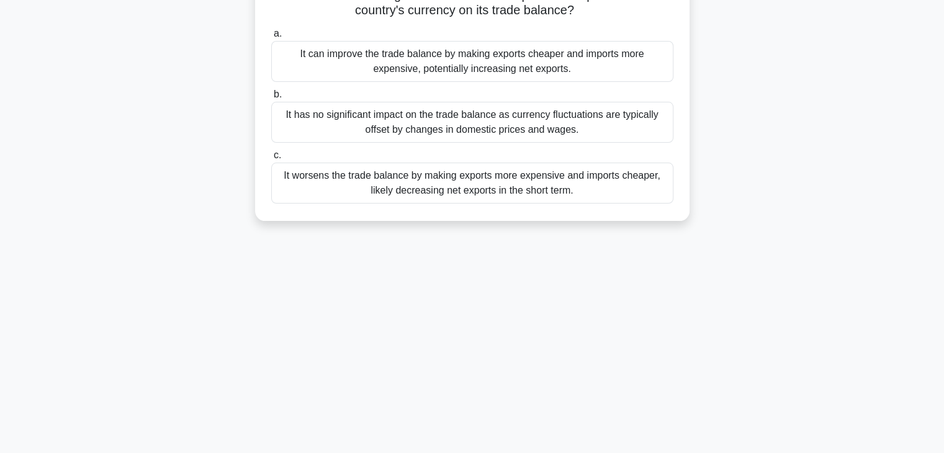
scroll to position [102, 0]
click at [504, 56] on div "It can improve the trade balance by making exports cheaper and imports more exp…" at bounding box center [472, 61] width 402 height 41
click at [271, 38] on input "a. It can improve the trade balance by making exports cheaper and imports more …" at bounding box center [271, 34] width 0 height 8
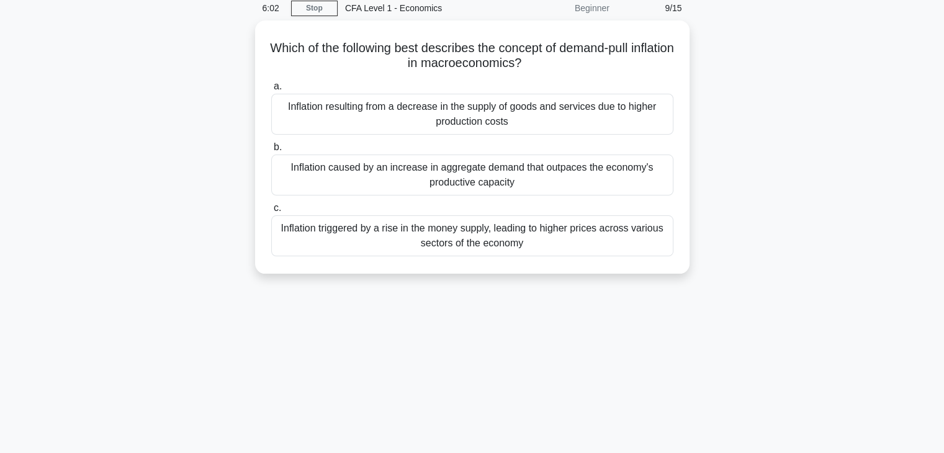
scroll to position [0, 0]
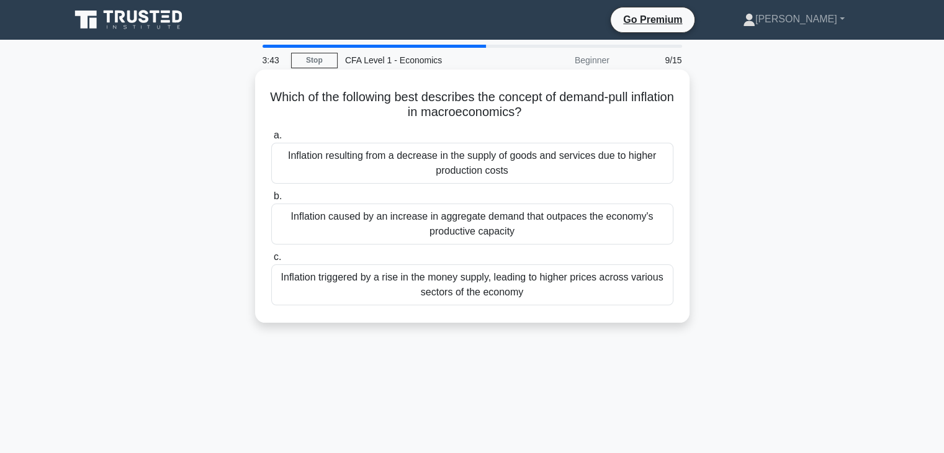
click at [576, 277] on div "Inflation triggered by a rise in the money supply, leading to higher prices acr…" at bounding box center [472, 284] width 402 height 41
click at [271, 261] on input "c. Inflation triggered by a rise in the money supply, leading to higher prices …" at bounding box center [271, 257] width 0 height 8
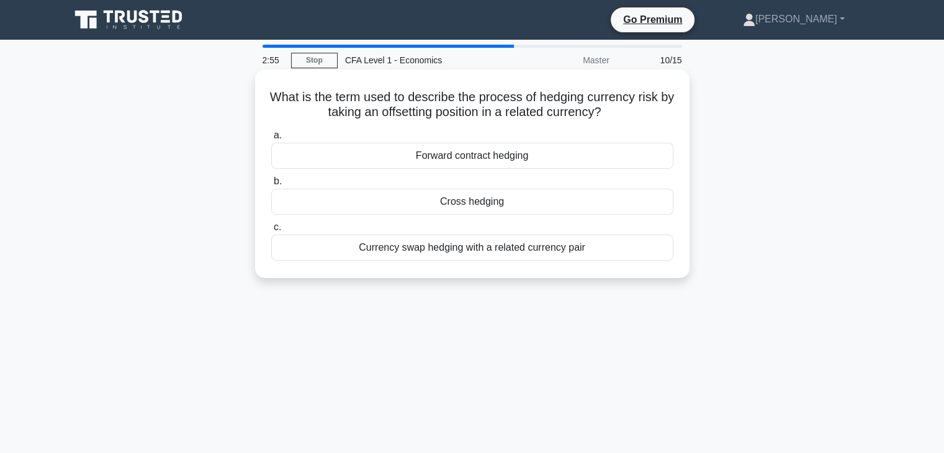
click at [525, 157] on div "Forward contract hedging" at bounding box center [472, 156] width 402 height 26
click at [271, 140] on input "a. Forward contract hedging" at bounding box center [271, 136] width 0 height 8
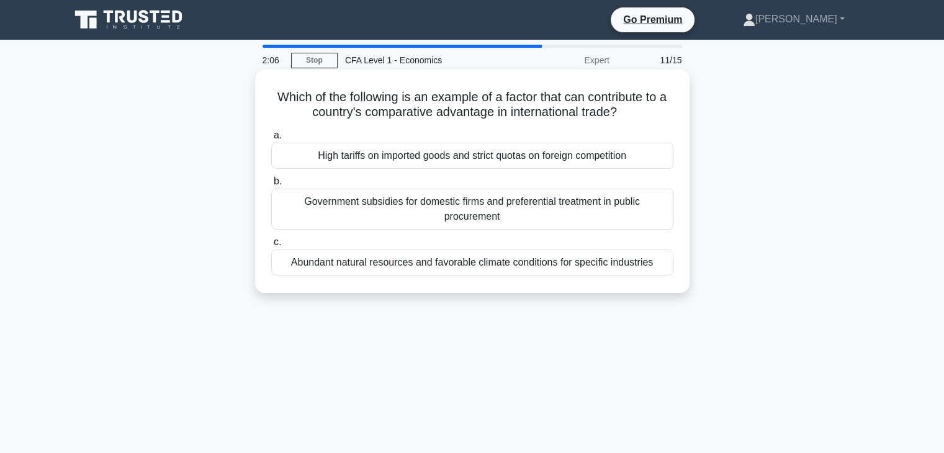
click at [412, 215] on div "Government subsidies for domestic firms and preferential treatment in public pr…" at bounding box center [472, 209] width 402 height 41
click at [271, 186] on input "b. Government subsidies for domestic firms and preferential treatment in public…" at bounding box center [271, 182] width 0 height 8
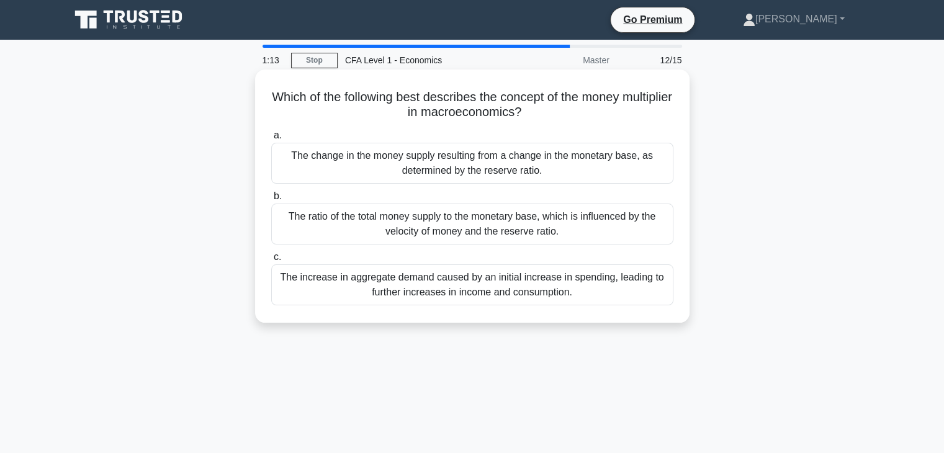
click at [526, 294] on div "The increase in aggregate demand caused by an initial increase in spending, lea…" at bounding box center [472, 284] width 402 height 41
click at [271, 261] on input "c. The increase in aggregate demand caused by an initial increase in spending, …" at bounding box center [271, 257] width 0 height 8
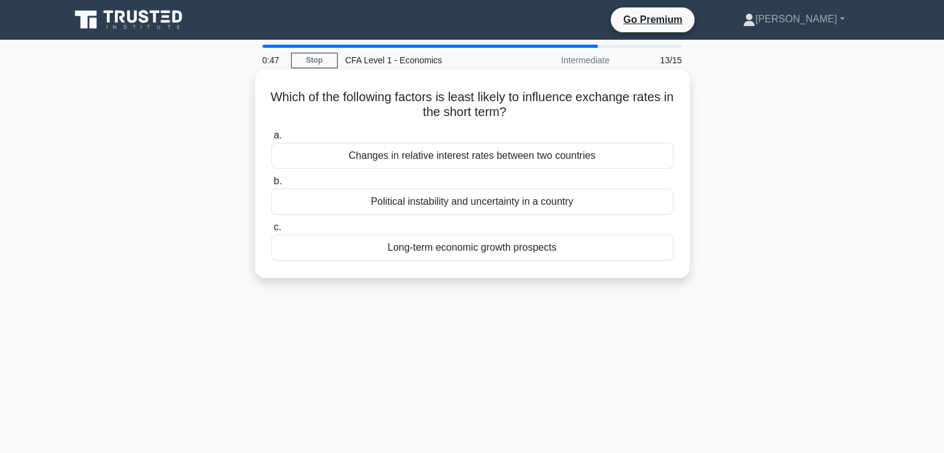
click at [454, 246] on div "Long-term economic growth prospects" at bounding box center [472, 248] width 402 height 26
click at [271, 232] on input "c. Long-term economic growth prospects" at bounding box center [271, 228] width 0 height 8
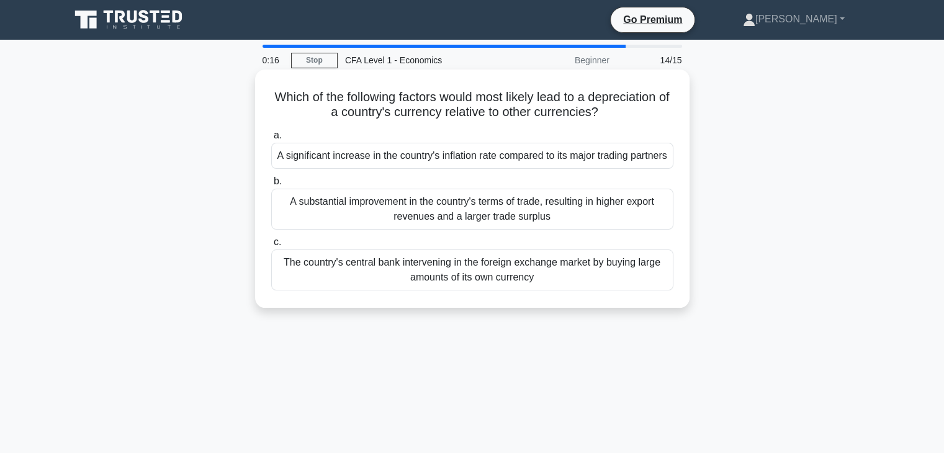
click at [463, 169] on div "A significant increase in the country's inflation rate compared to its major tr…" at bounding box center [472, 156] width 402 height 26
click at [271, 140] on input "a. A significant increase in the country's inflation rate compared to its major…" at bounding box center [271, 136] width 0 height 8
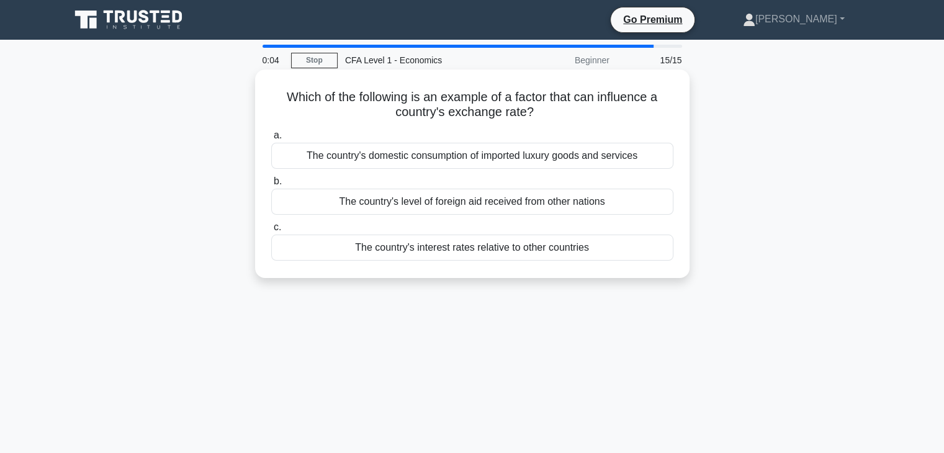
click at [461, 203] on div "The country's level of foreign aid received from other nations" at bounding box center [472, 202] width 402 height 26
click at [271, 186] on input "b. The country's level of foreign aid received from other nations" at bounding box center [271, 182] width 0 height 8
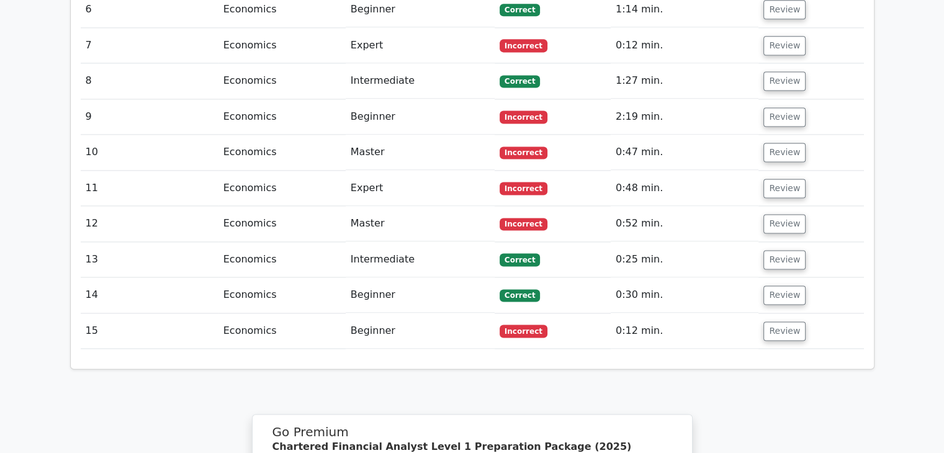
scroll to position [1722, 0]
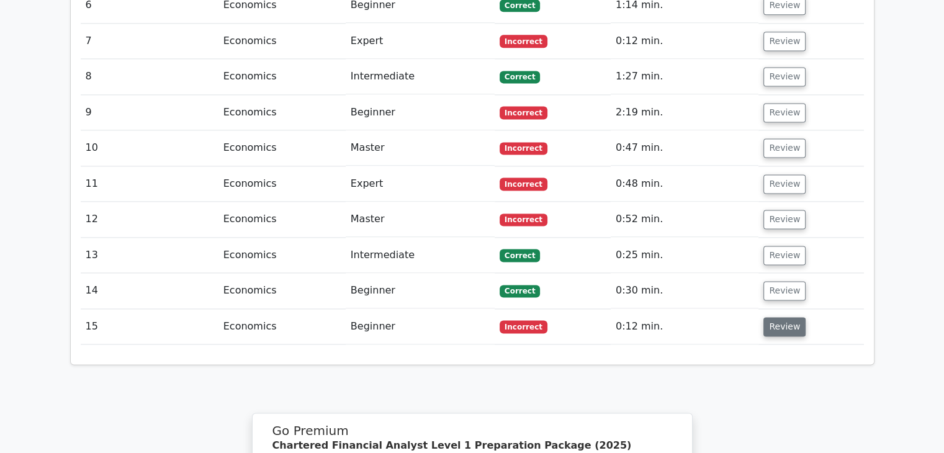
click at [785, 317] on button "Review" at bounding box center [785, 326] width 42 height 19
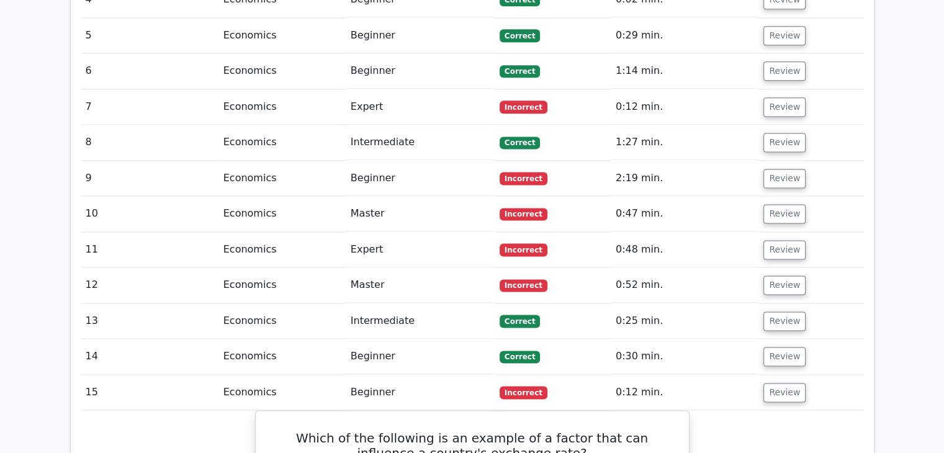
scroll to position [1656, 0]
click at [775, 312] on button "Review" at bounding box center [785, 321] width 42 height 19
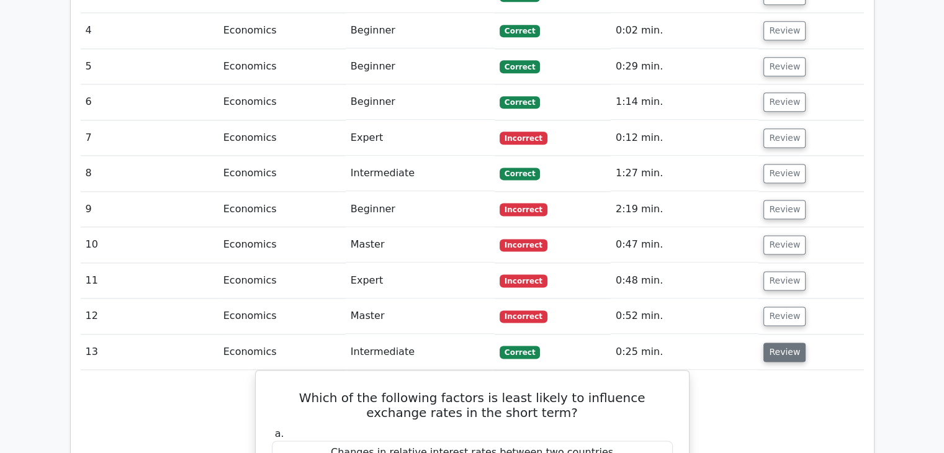
scroll to position [1624, 0]
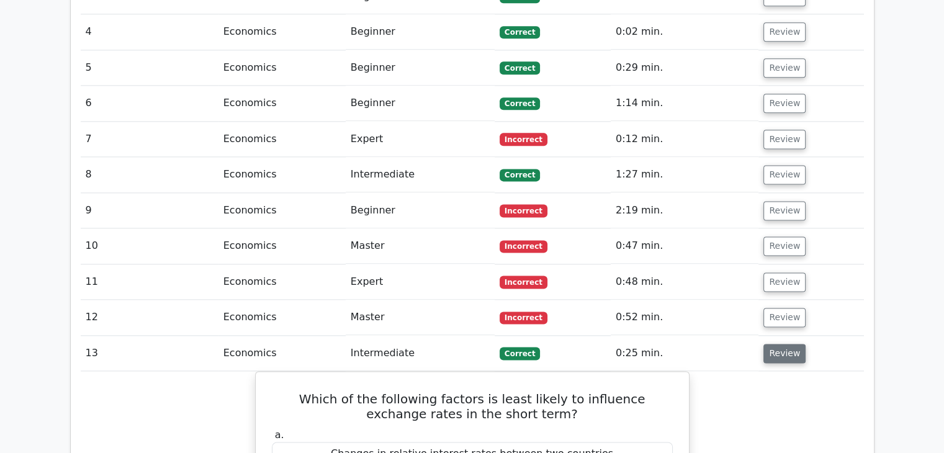
click at [775, 308] on button "Review" at bounding box center [785, 317] width 42 height 19
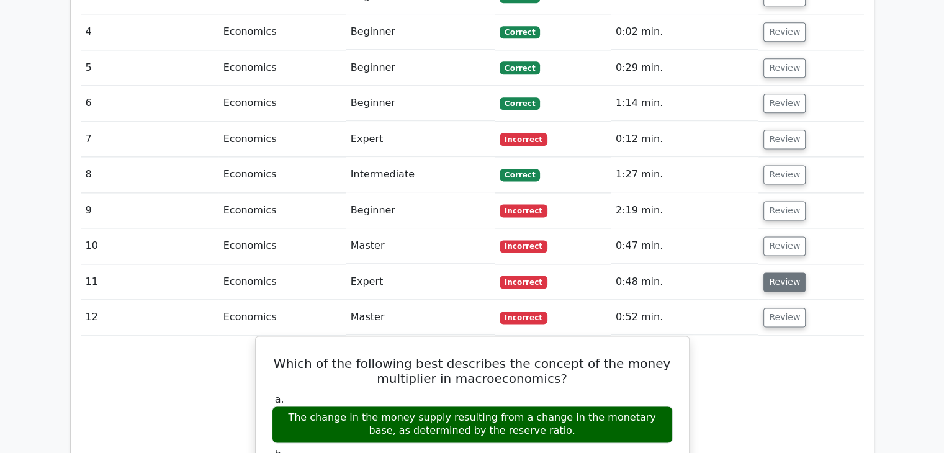
click at [773, 273] on button "Review" at bounding box center [785, 282] width 42 height 19
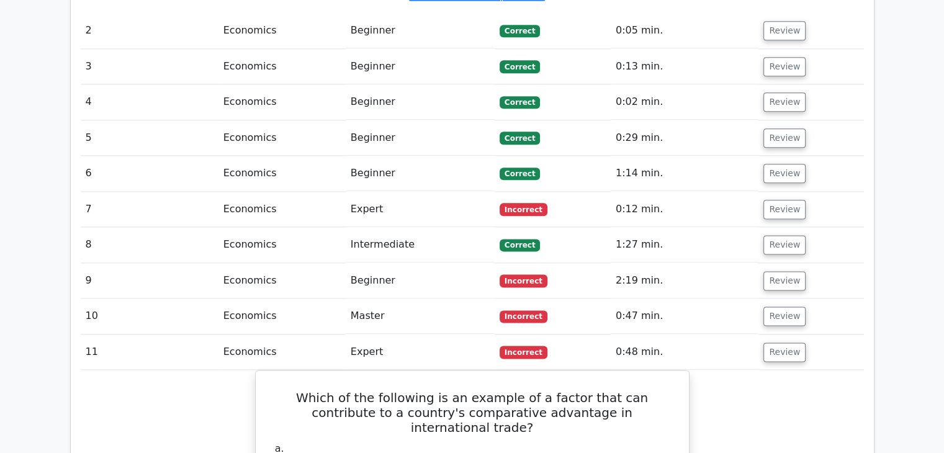
scroll to position [1552, 0]
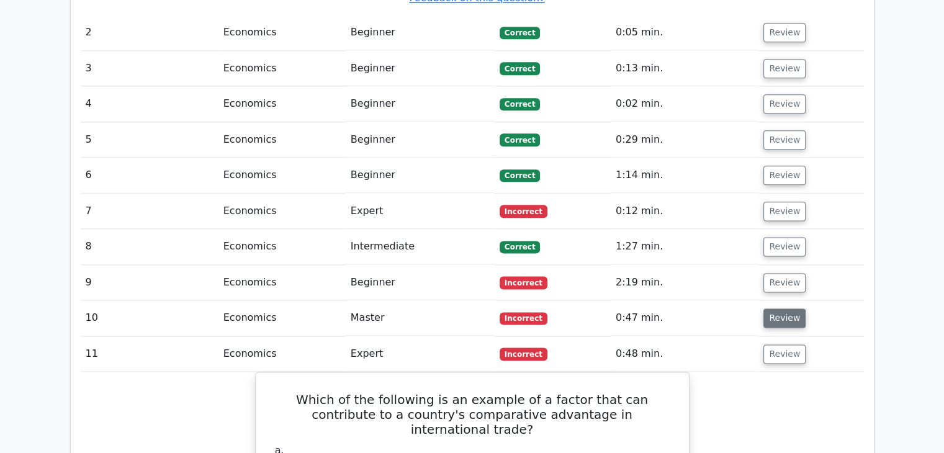
click at [775, 309] on button "Review" at bounding box center [785, 318] width 42 height 19
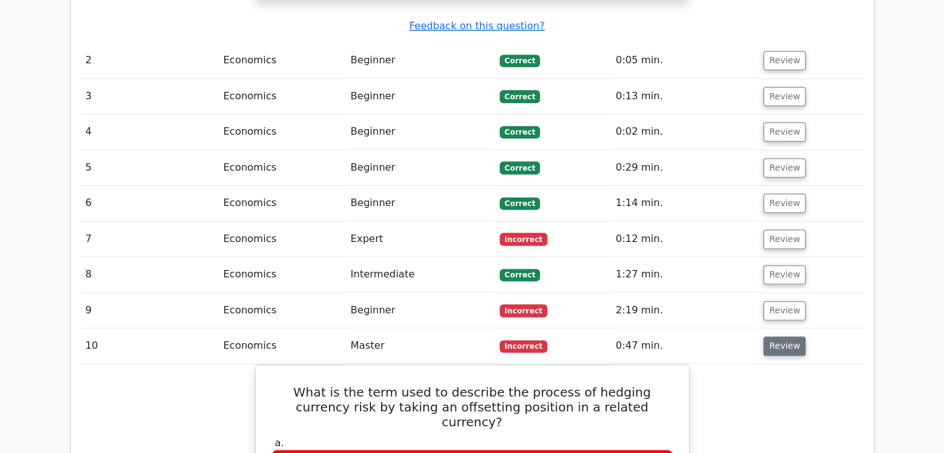
scroll to position [1525, 0]
click at [775, 300] on button "Review" at bounding box center [785, 309] width 42 height 19
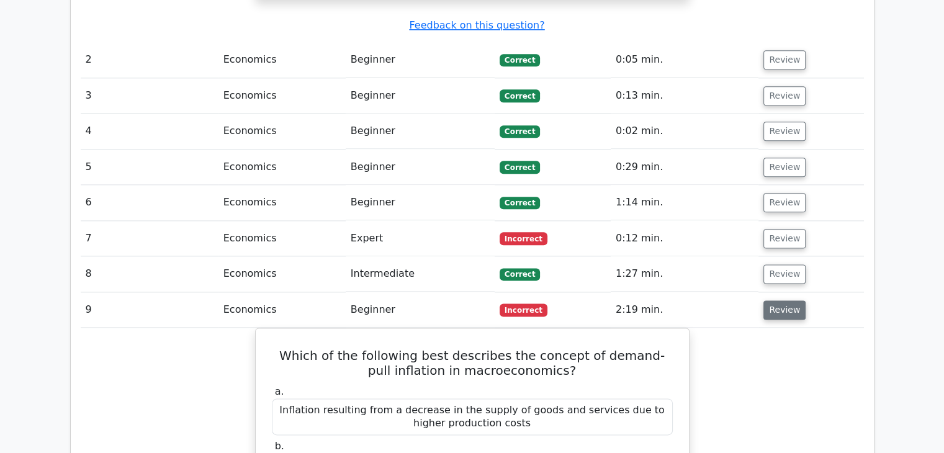
drag, startPoint x: 775, startPoint y: 230, endPoint x: 773, endPoint y: 216, distance: 14.4
click at [773, 300] on button "Review" at bounding box center [785, 309] width 42 height 19
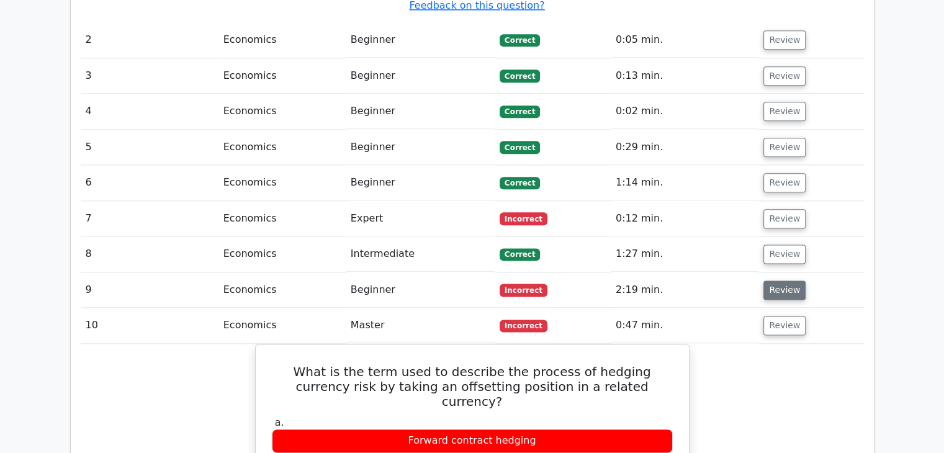
scroll to position [1548, 0]
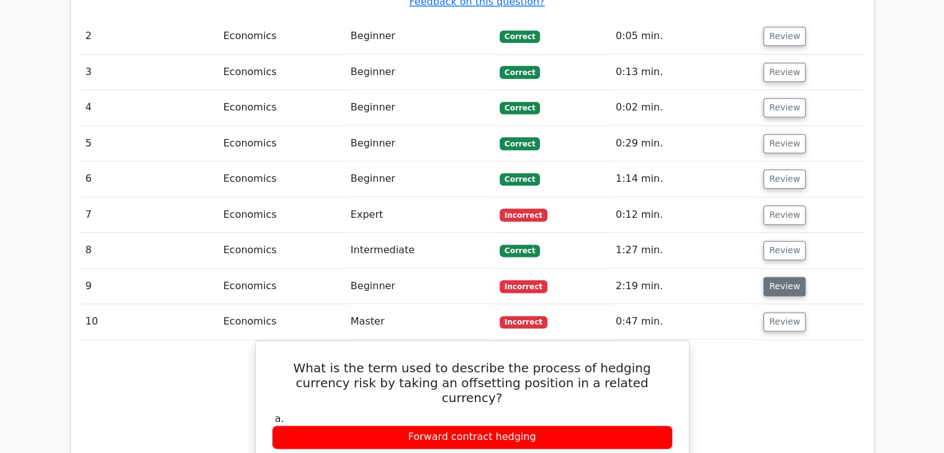
click at [782, 277] on button "Review" at bounding box center [785, 286] width 42 height 19
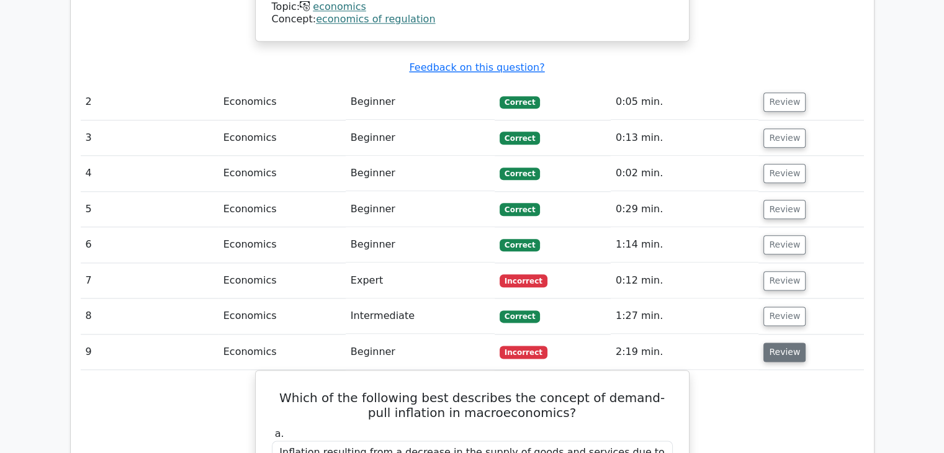
scroll to position [1480, 0]
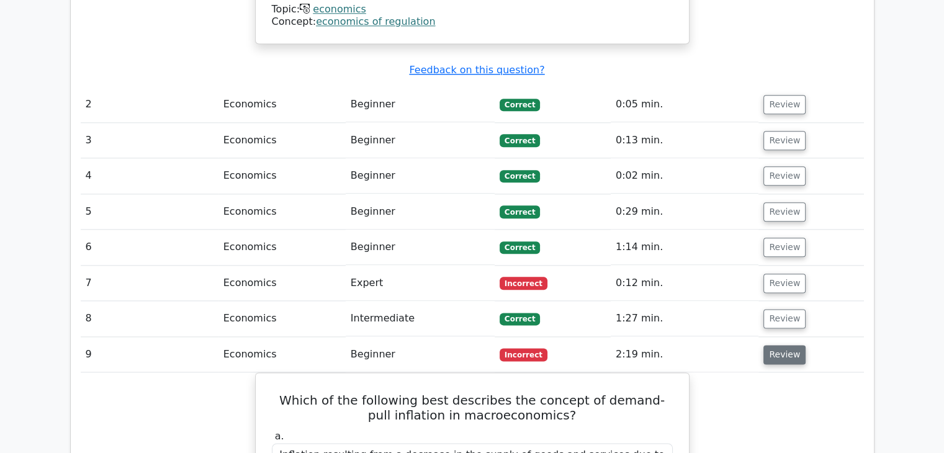
click at [782, 274] on button "Review" at bounding box center [785, 283] width 42 height 19
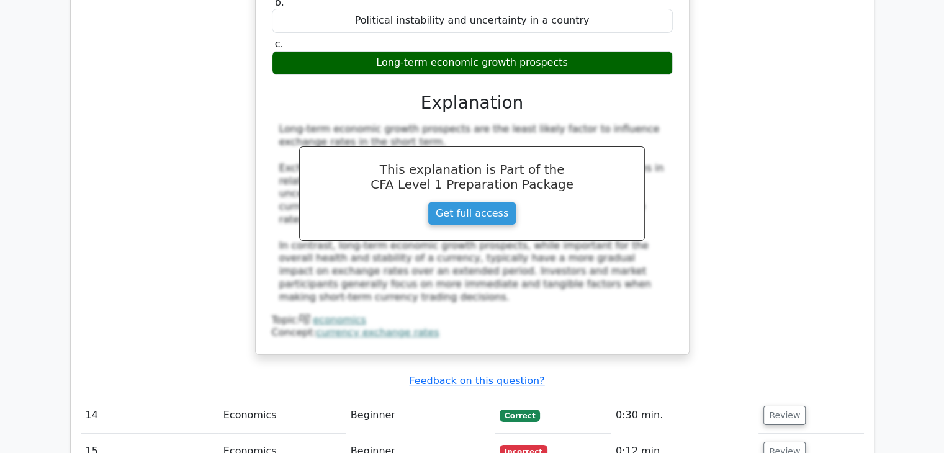
scroll to position [4745, 0]
click at [772, 406] on button "Review" at bounding box center [785, 415] width 42 height 19
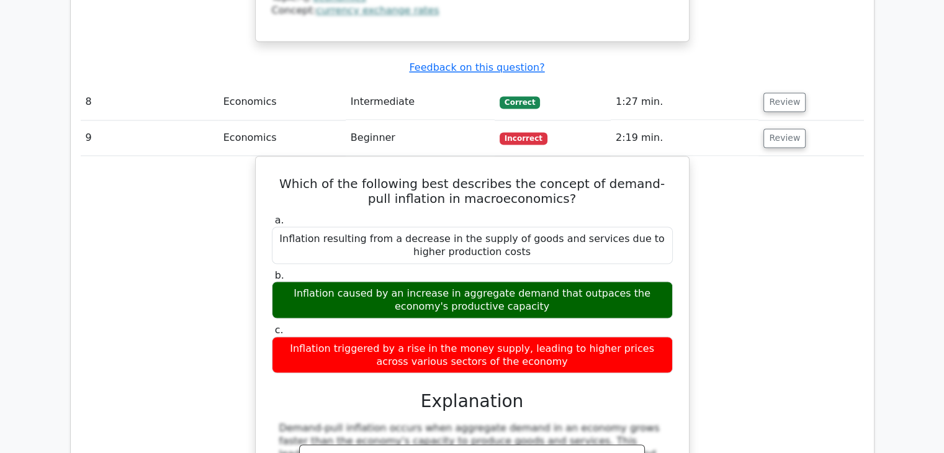
scroll to position [2154, 0]
